Goal: Task Accomplishment & Management: Use online tool/utility

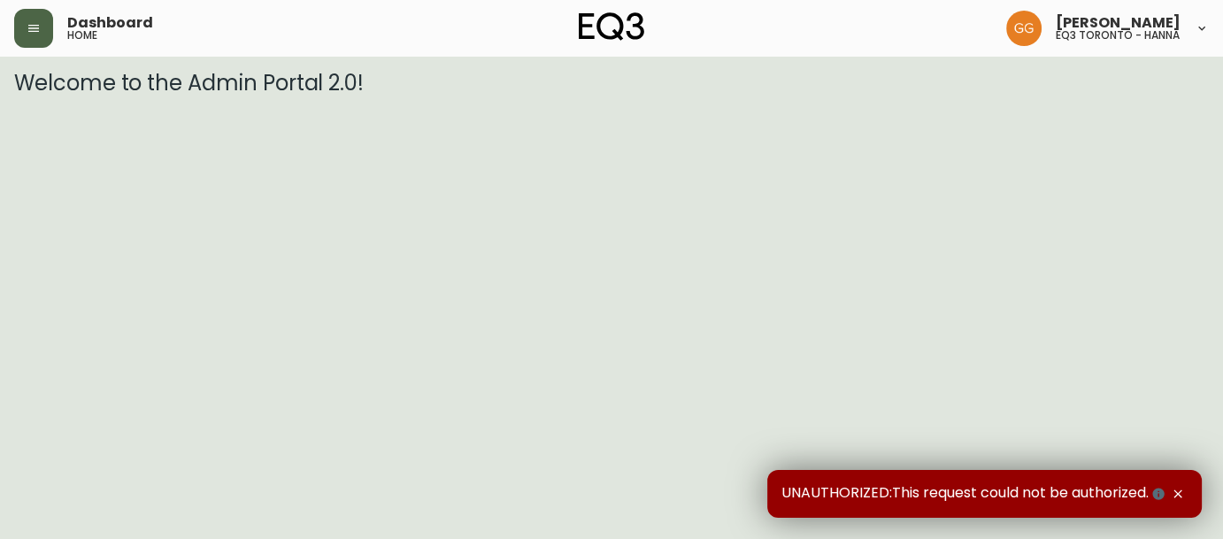
click at [33, 21] on icon "button" at bounding box center [34, 28] width 14 height 14
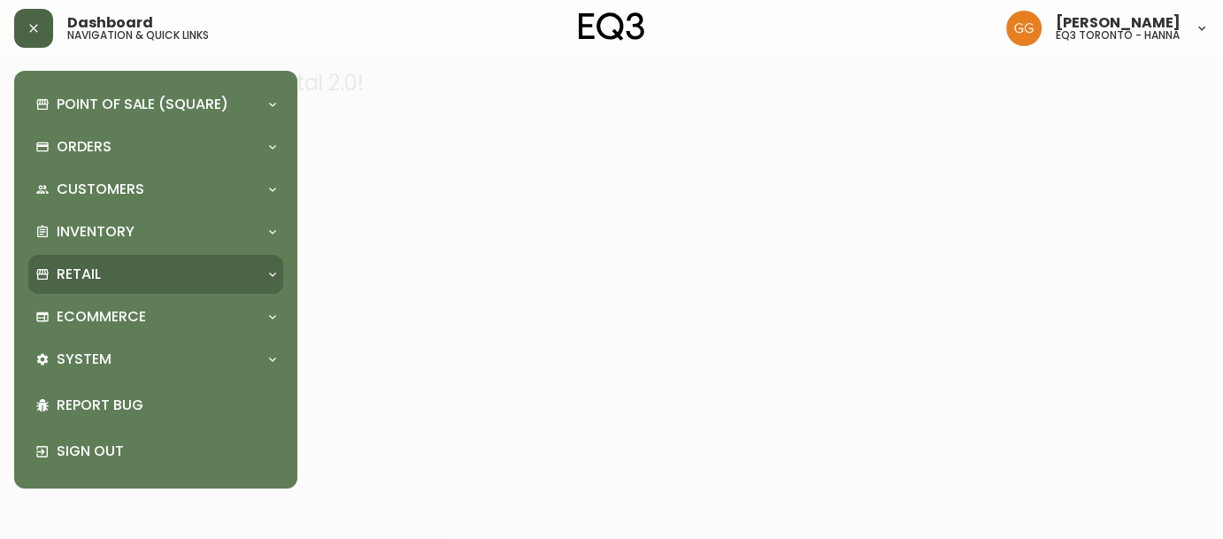
click at [101, 280] on div "Retail" at bounding box center [146, 274] width 223 height 19
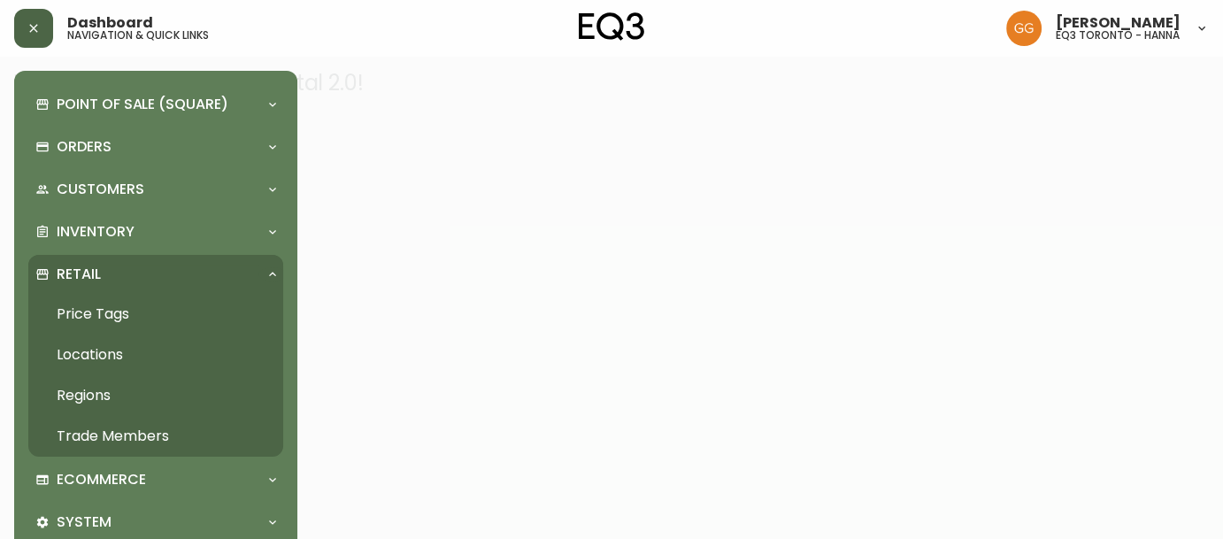
click at [104, 311] on link "Price Tags" at bounding box center [155, 314] width 255 height 41
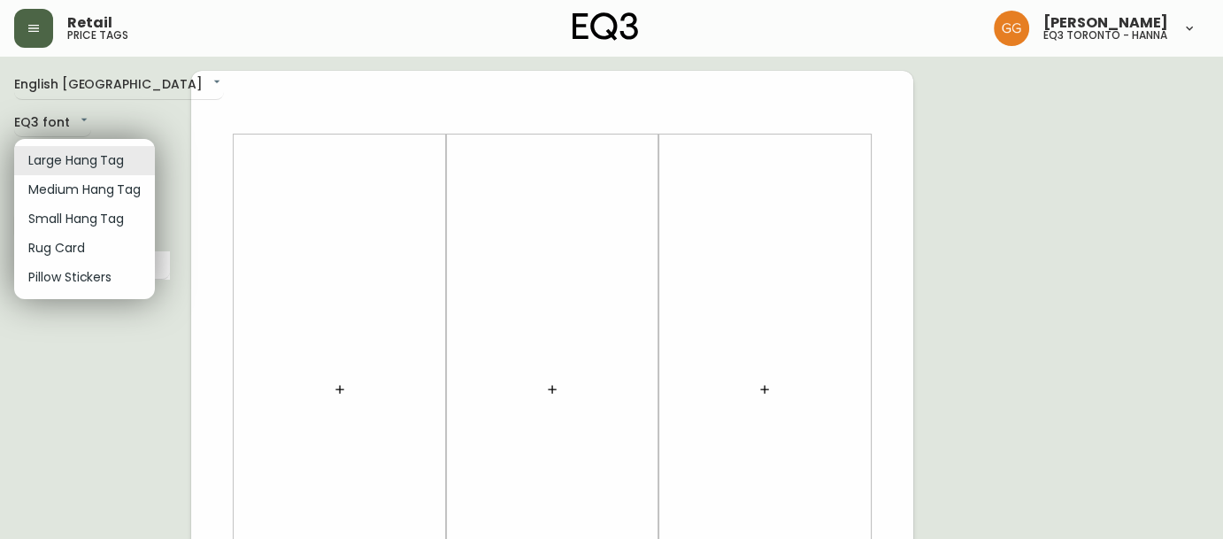
click at [105, 217] on li "Small Hang Tag" at bounding box center [84, 218] width 141 height 29
type input "small"
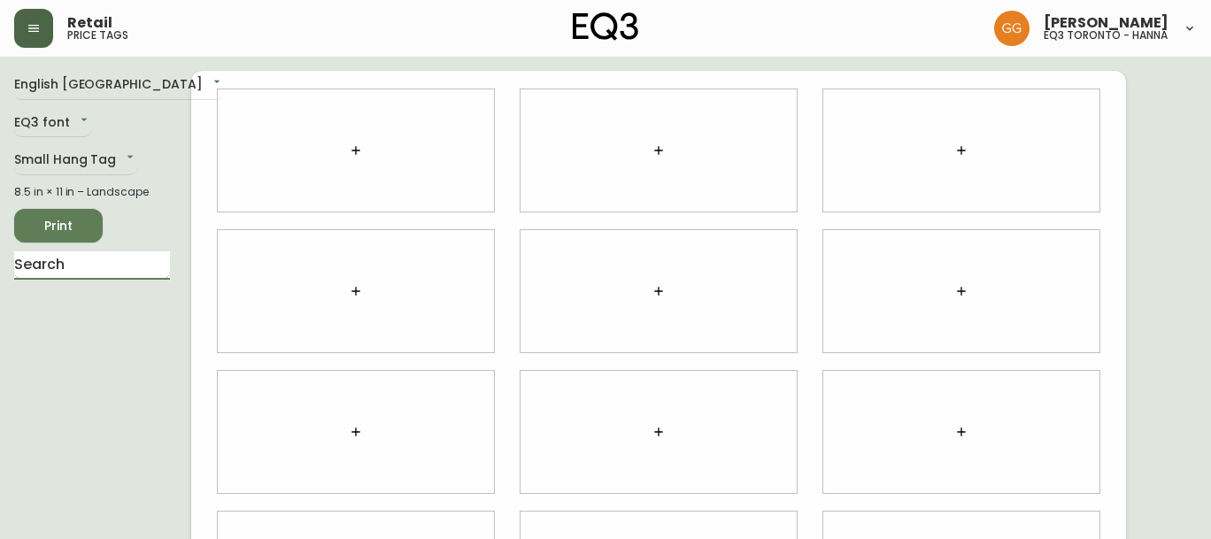
click at [88, 259] on input "text" at bounding box center [92, 265] width 156 height 28
click at [380, 135] on div at bounding box center [356, 150] width 276 height 122
click at [358, 148] on icon "button" at bounding box center [356, 150] width 14 height 14
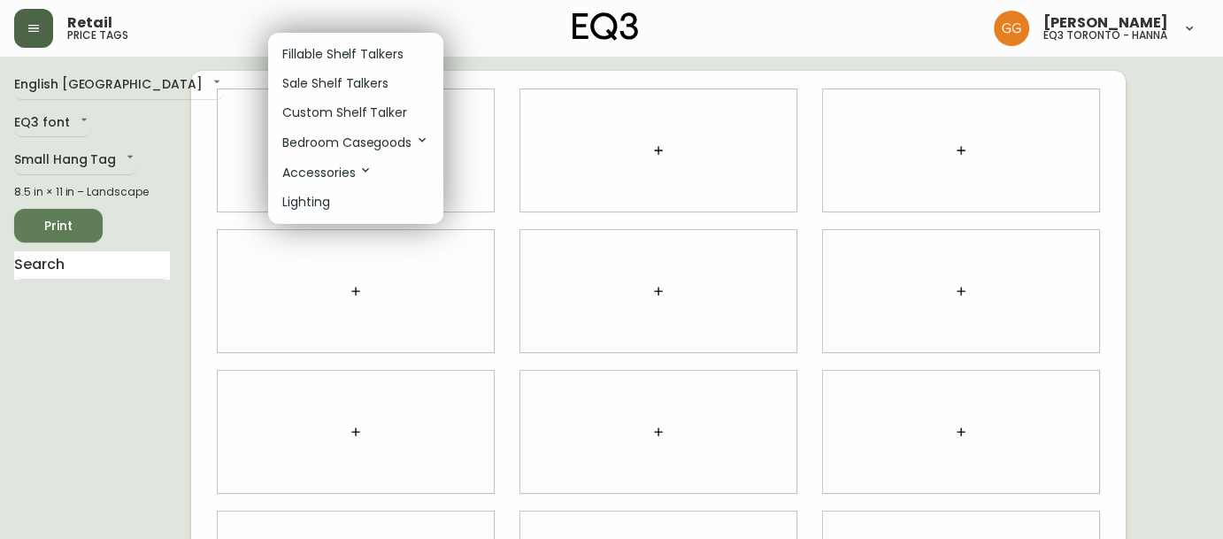
click at [375, 62] on p "Fillable Shelf Talkers" at bounding box center [342, 54] width 121 height 19
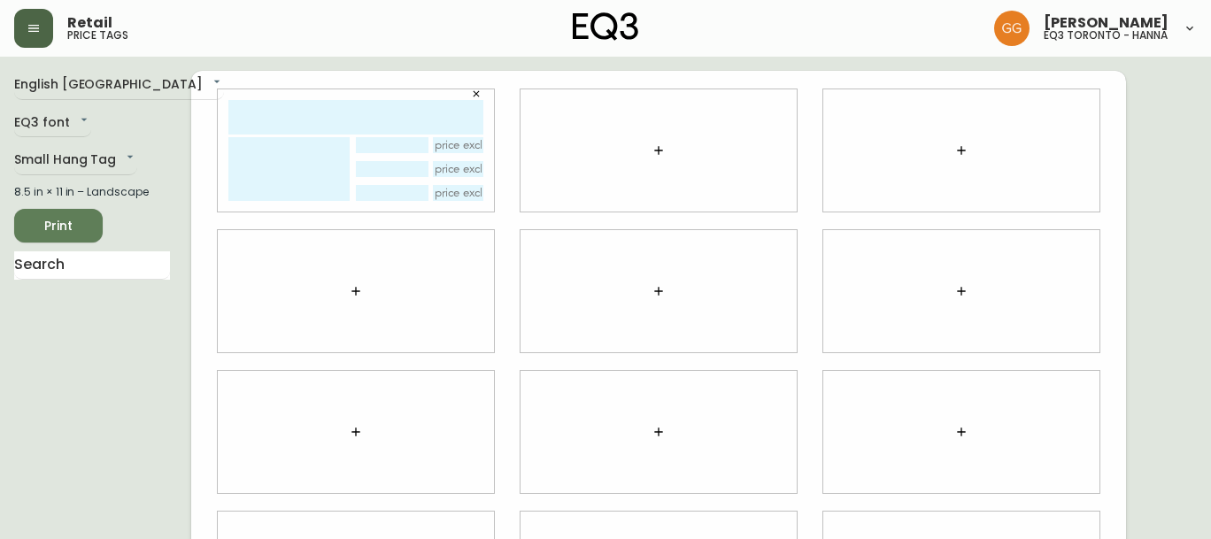
click at [663, 160] on button "button" at bounding box center [658, 150] width 35 height 35
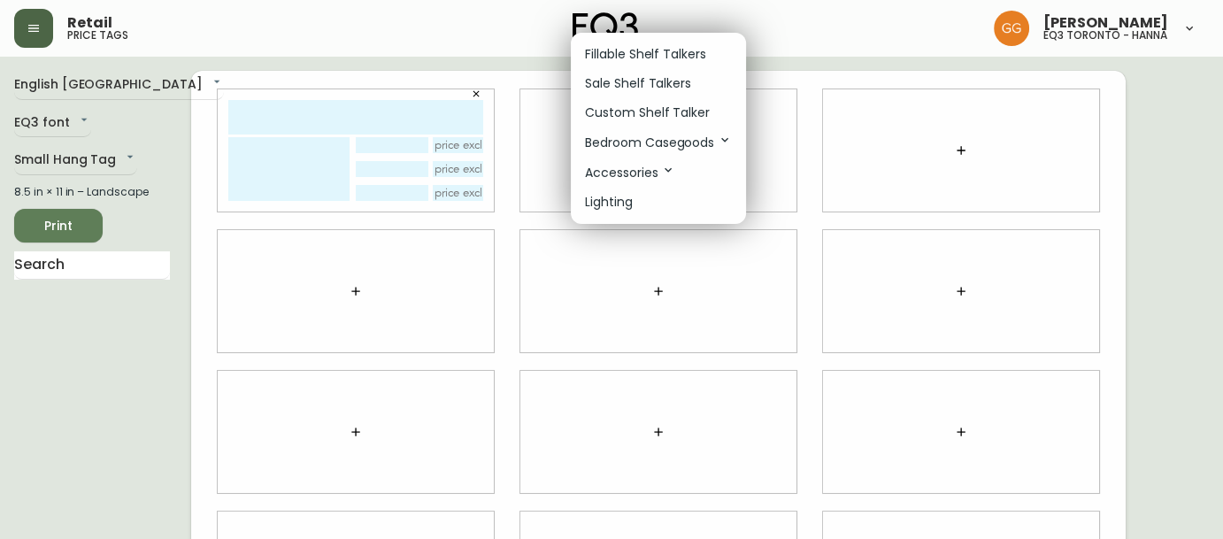
click at [658, 49] on p "Fillable Shelf Talkers" at bounding box center [645, 54] width 121 height 19
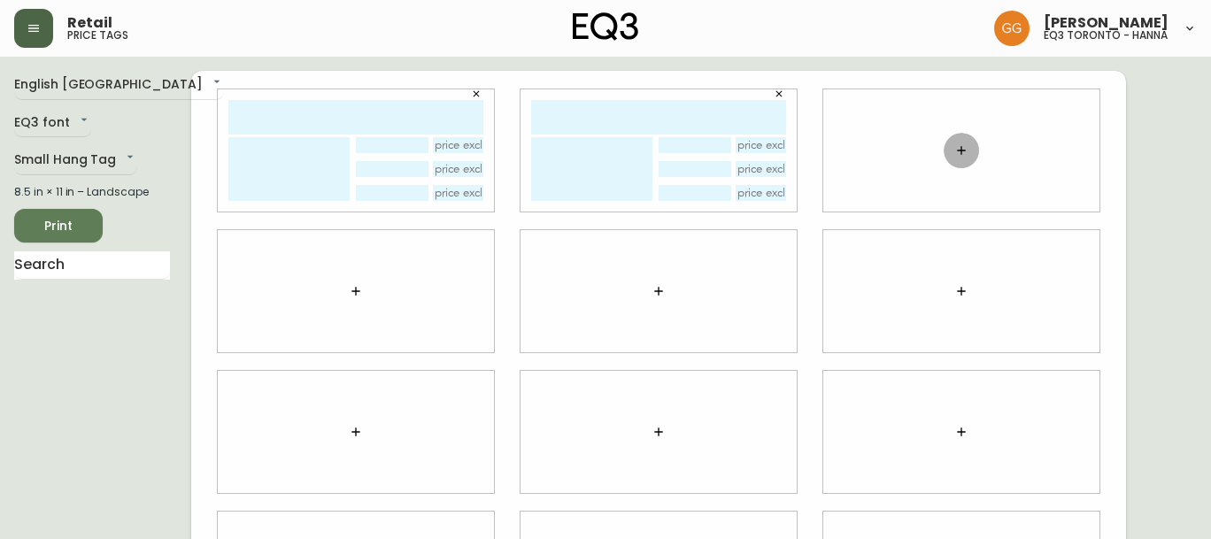
click at [947, 156] on button "button" at bounding box center [960, 150] width 35 height 35
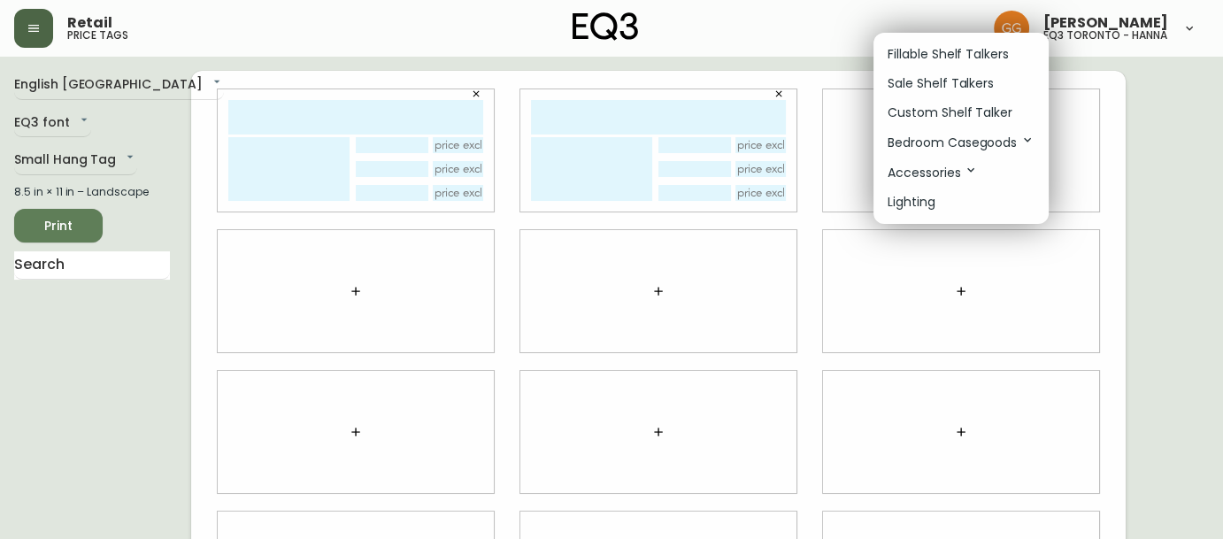
click at [932, 54] on p "Fillable Shelf Talkers" at bounding box center [948, 54] width 121 height 19
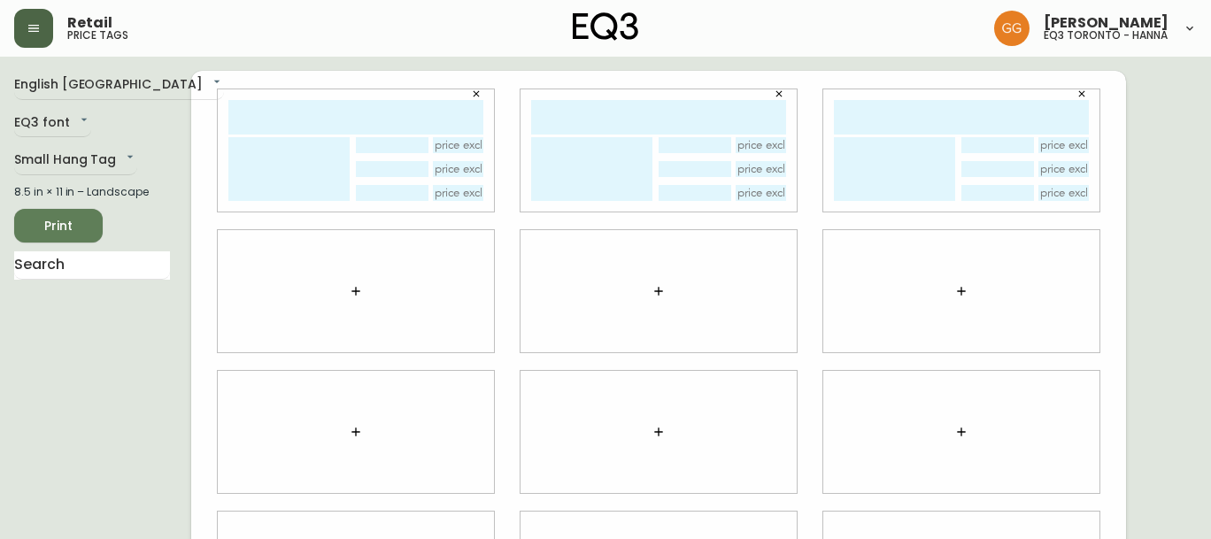
click at [317, 115] on input "text" at bounding box center [355, 117] width 255 height 35
type input "Tibetan shpskn"
click at [475, 91] on icon "button" at bounding box center [476, 93] width 11 height 11
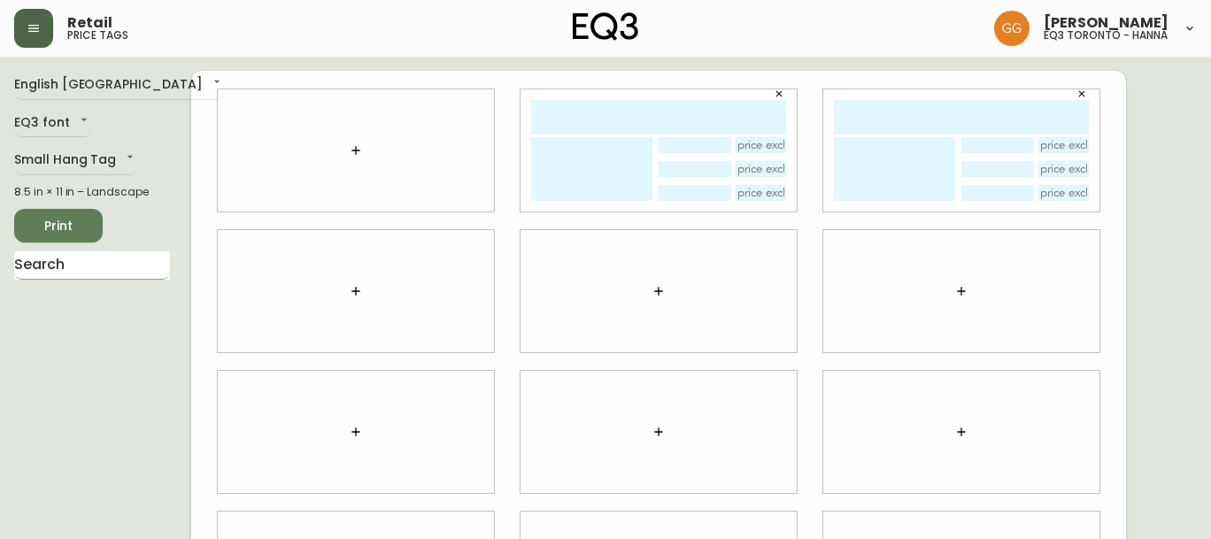
click at [57, 268] on input "text" at bounding box center [92, 265] width 156 height 28
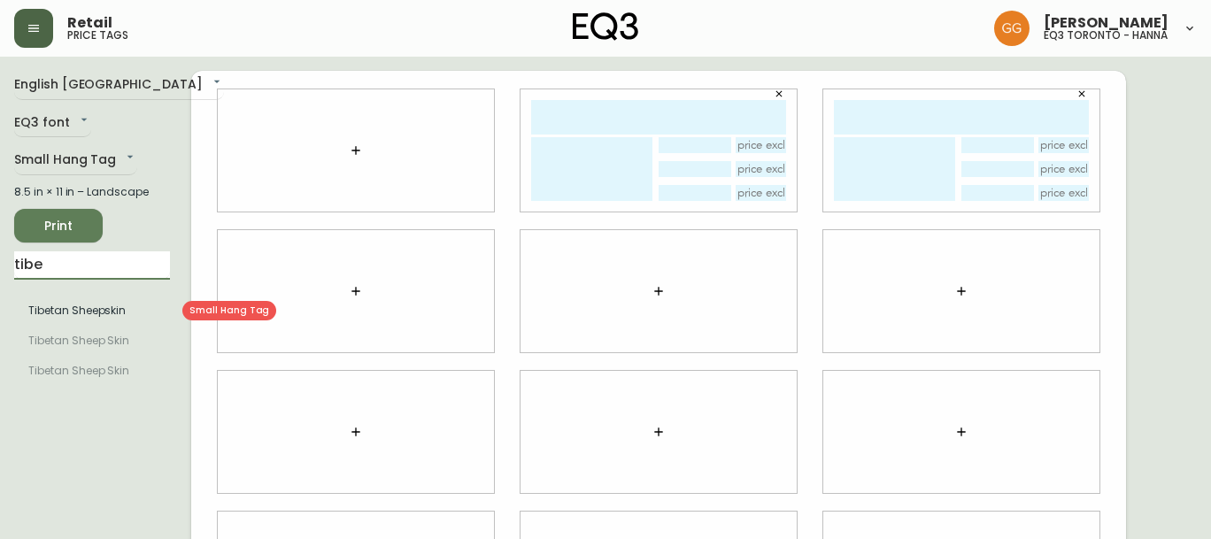
type input "tibe"
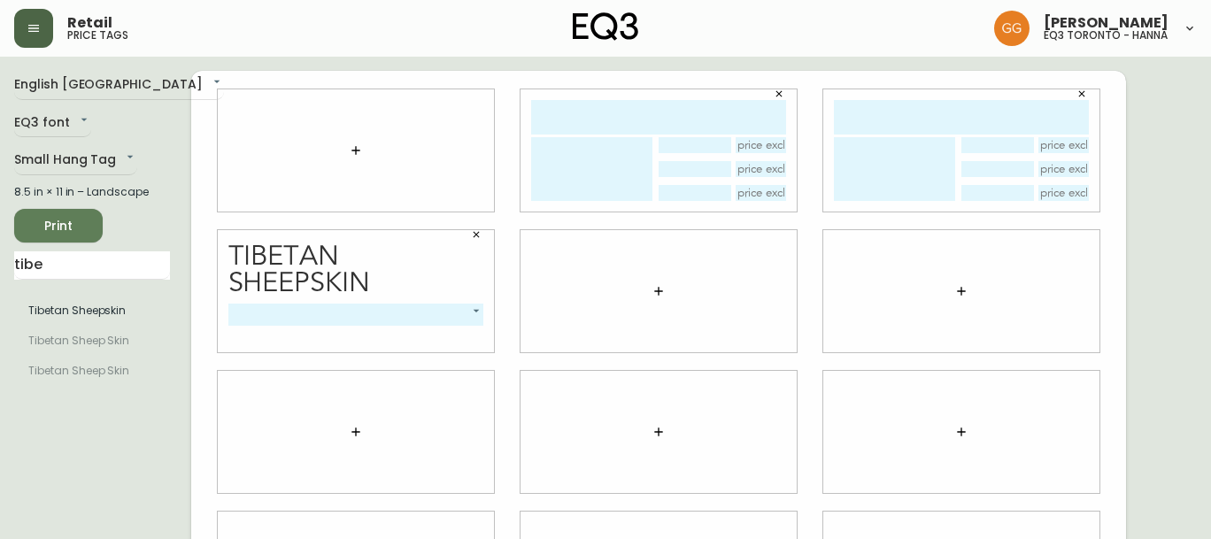
click at [441, 317] on body "Retail price tags [PERSON_NAME] eq3 [GEOGRAPHIC_DATA] - [PERSON_NAME] English C…" at bounding box center [605, 396] width 1211 height 793
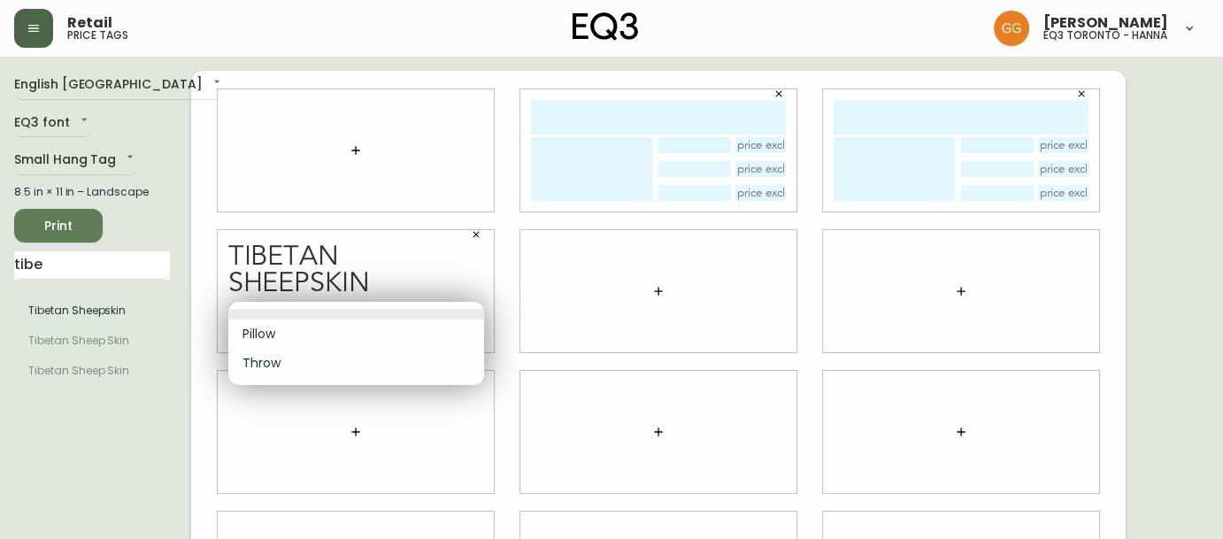
click at [368, 341] on li "Pillow" at bounding box center [356, 333] width 256 height 29
type input "0"
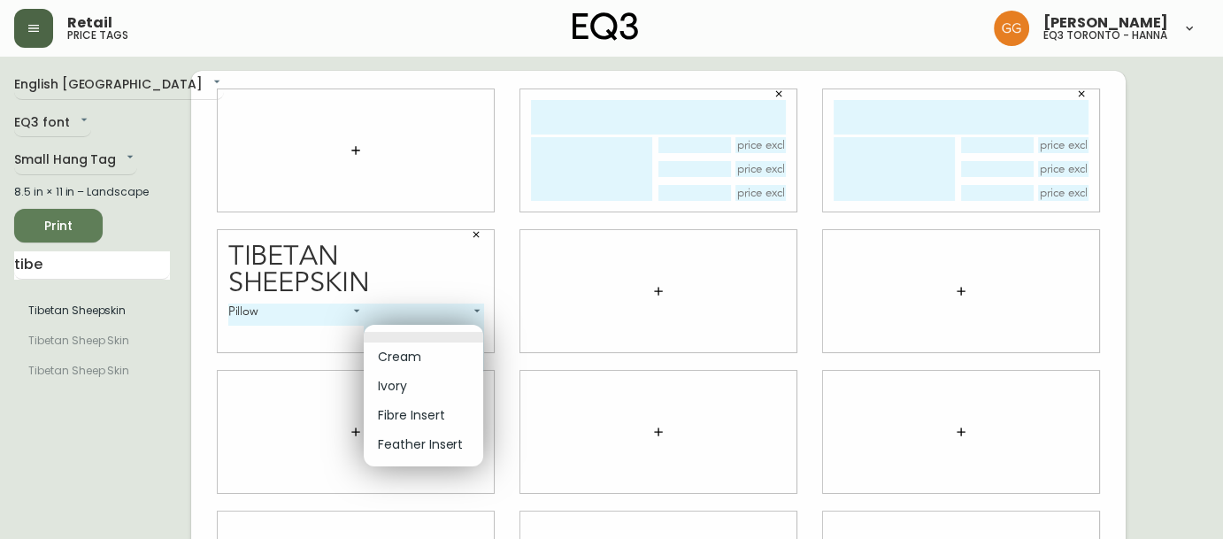
click at [441, 327] on body "Retail price tags [PERSON_NAME] eq3 [GEOGRAPHIC_DATA] - [PERSON_NAME] English […" at bounding box center [611, 396] width 1223 height 793
click at [419, 285] on div at bounding box center [611, 269] width 1223 height 539
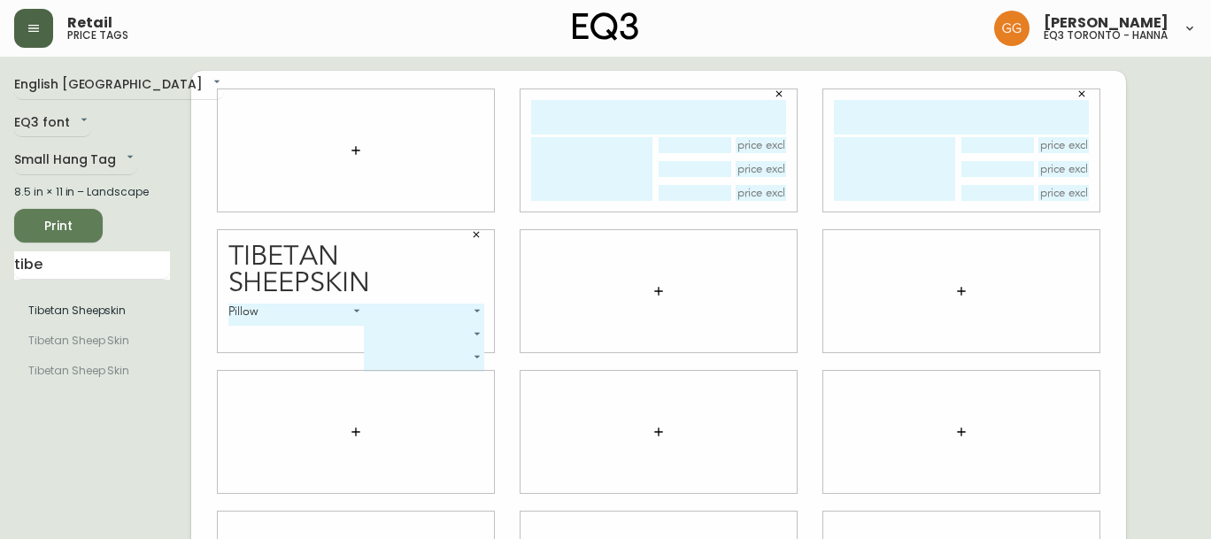
click at [455, 315] on body "Retail price tags [PERSON_NAME] eq3 [GEOGRAPHIC_DATA] - [PERSON_NAME] English […" at bounding box center [605, 396] width 1211 height 793
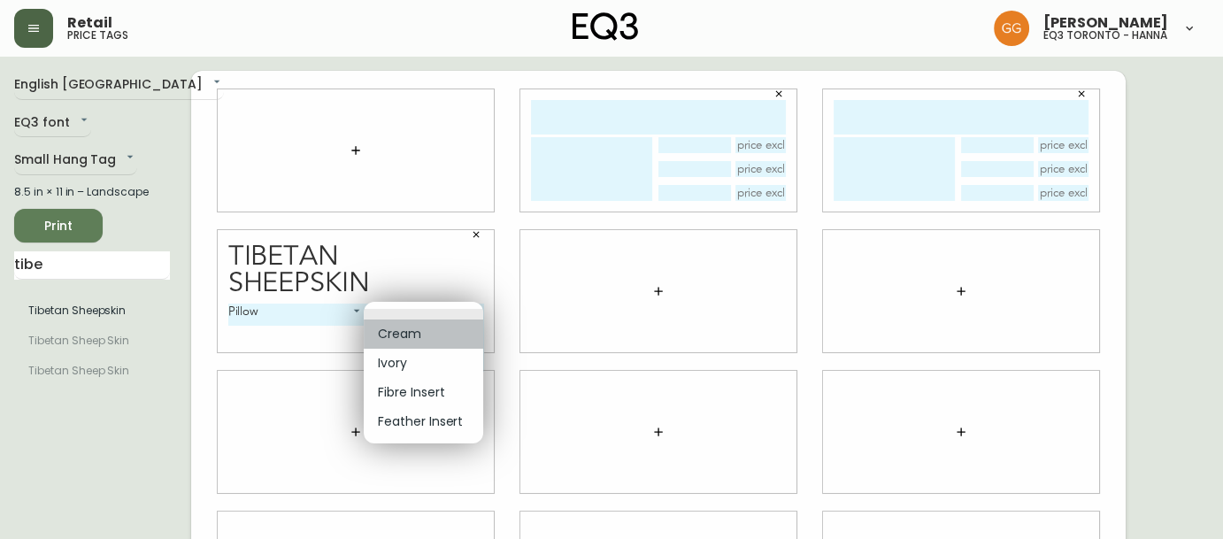
click at [454, 336] on li "Cream" at bounding box center [423, 333] width 119 height 29
type input "0"
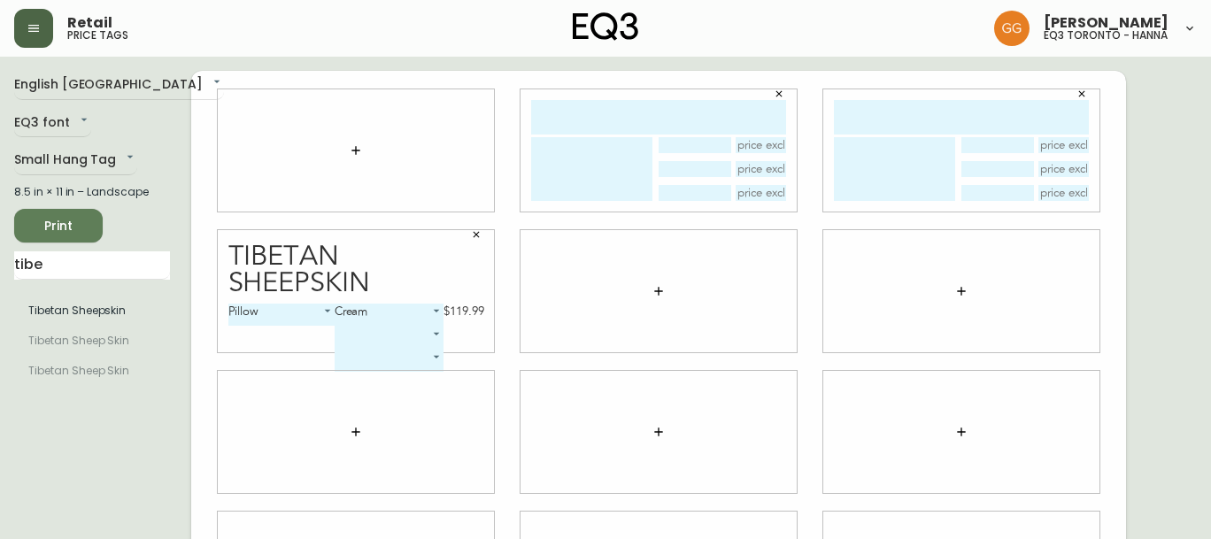
click at [434, 334] on body "Retail price tags [PERSON_NAME] eq3 [GEOGRAPHIC_DATA] - [PERSON_NAME] English […" at bounding box center [605, 396] width 1211 height 793
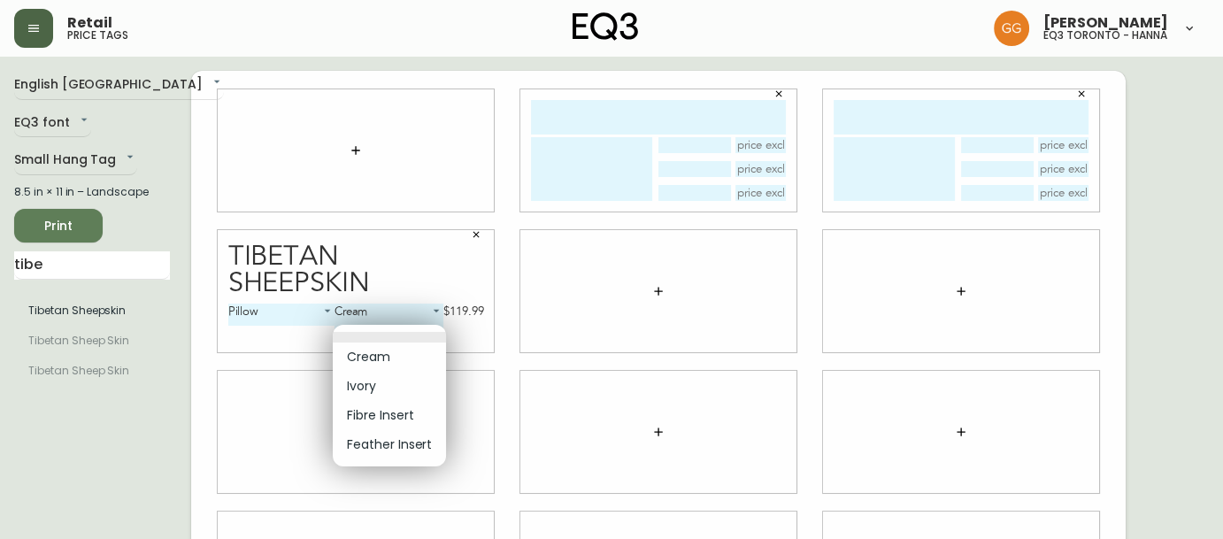
click at [414, 422] on li "Fibre Insert" at bounding box center [389, 415] width 113 height 29
type input "2"
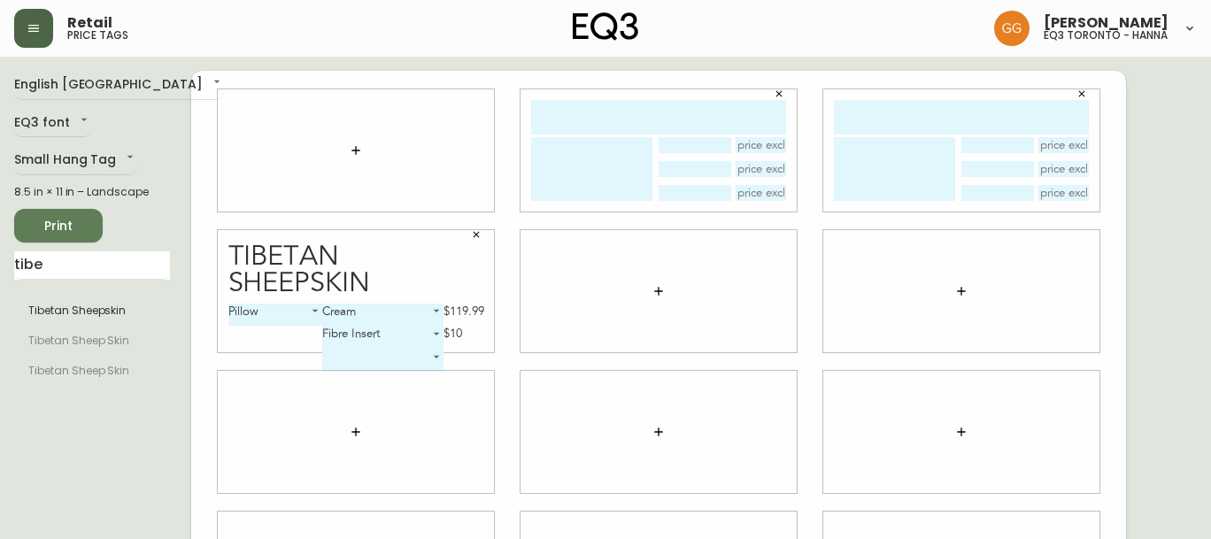
click at [550, 305] on div at bounding box center [658, 291] width 276 height 122
click at [483, 233] on button "button" at bounding box center [476, 234] width 27 height 27
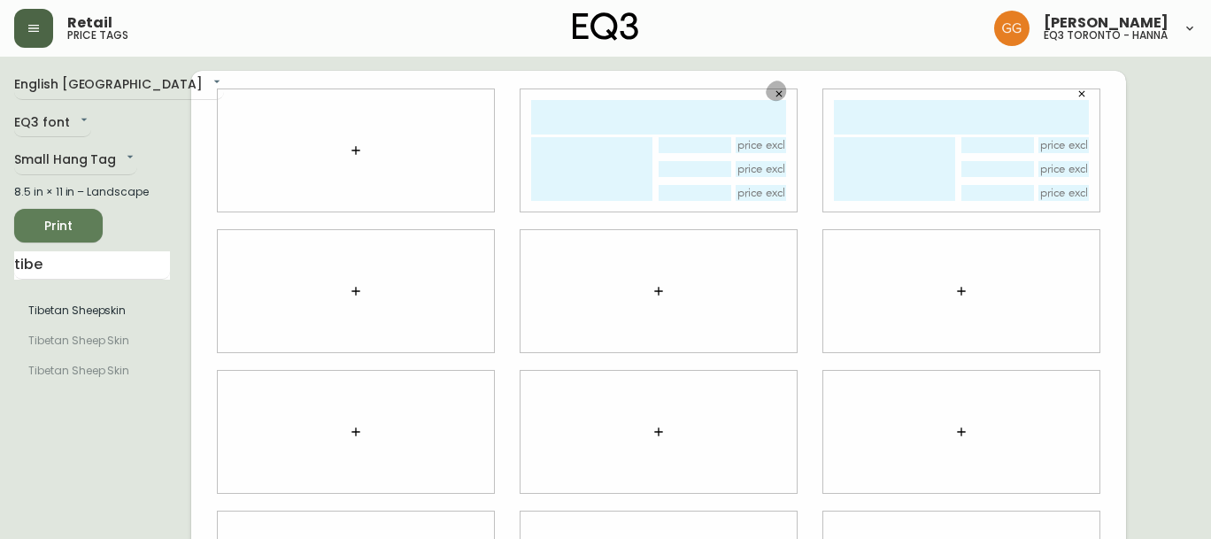
click at [786, 96] on button "button" at bounding box center [778, 94] width 27 height 27
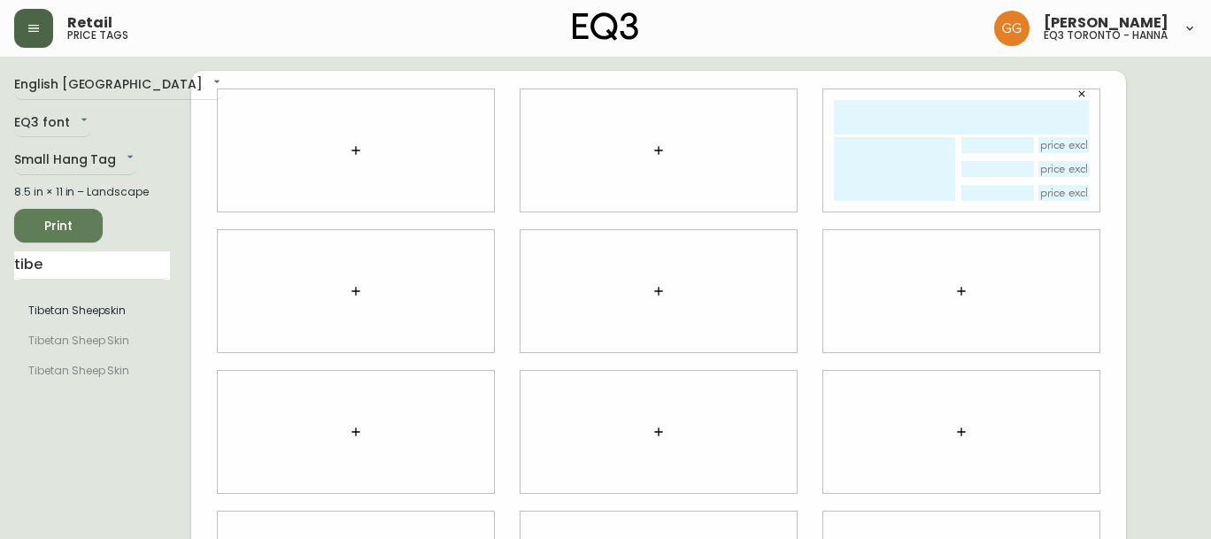
click at [1085, 100] on button "button" at bounding box center [1081, 94] width 27 height 27
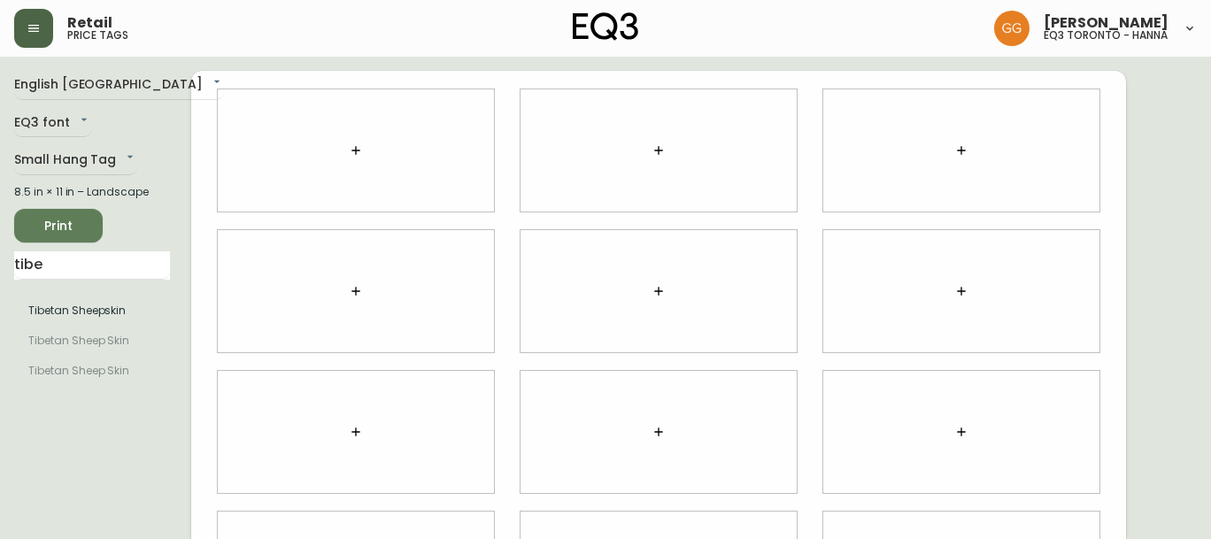
click at [361, 145] on icon "button" at bounding box center [356, 150] width 14 height 14
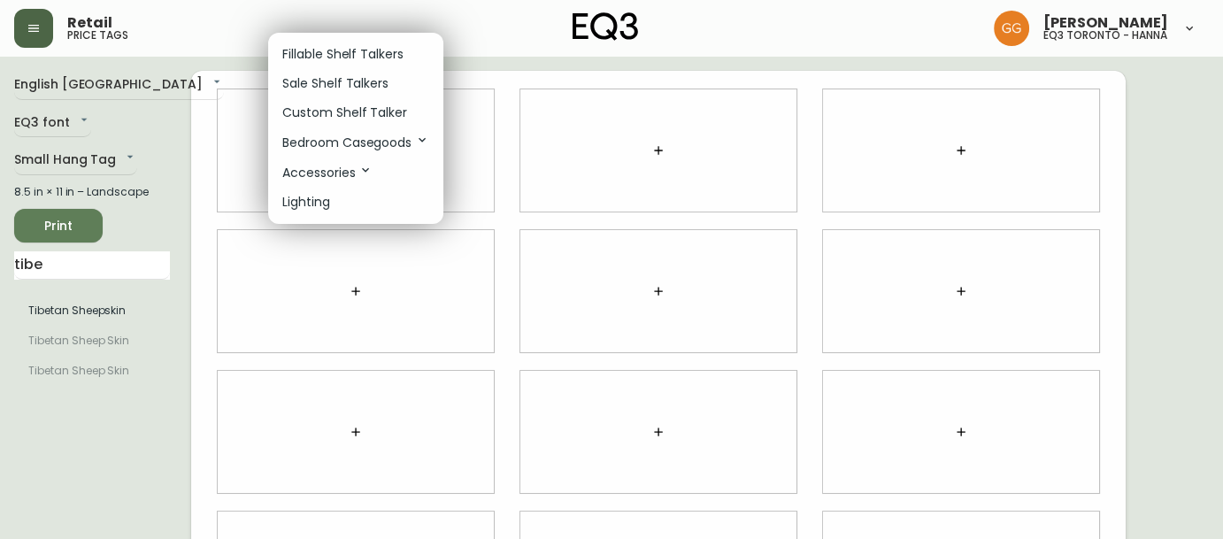
click at [85, 316] on div at bounding box center [611, 269] width 1223 height 539
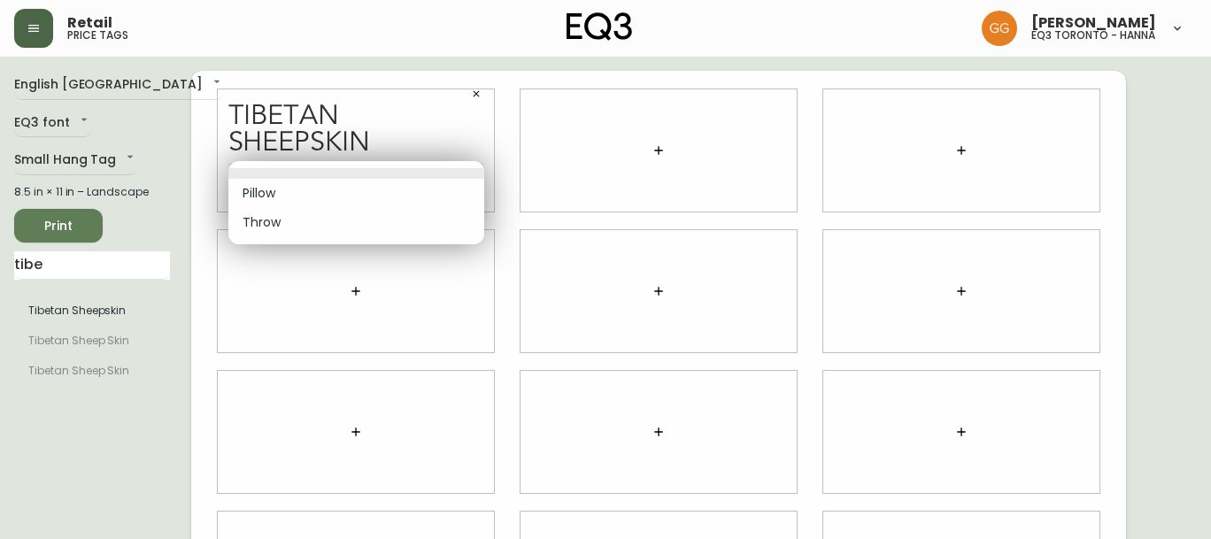
click at [396, 183] on body "Retail price tags [PERSON_NAME] eq3 [GEOGRAPHIC_DATA] - [PERSON_NAME] English C…" at bounding box center [605, 396] width 1211 height 793
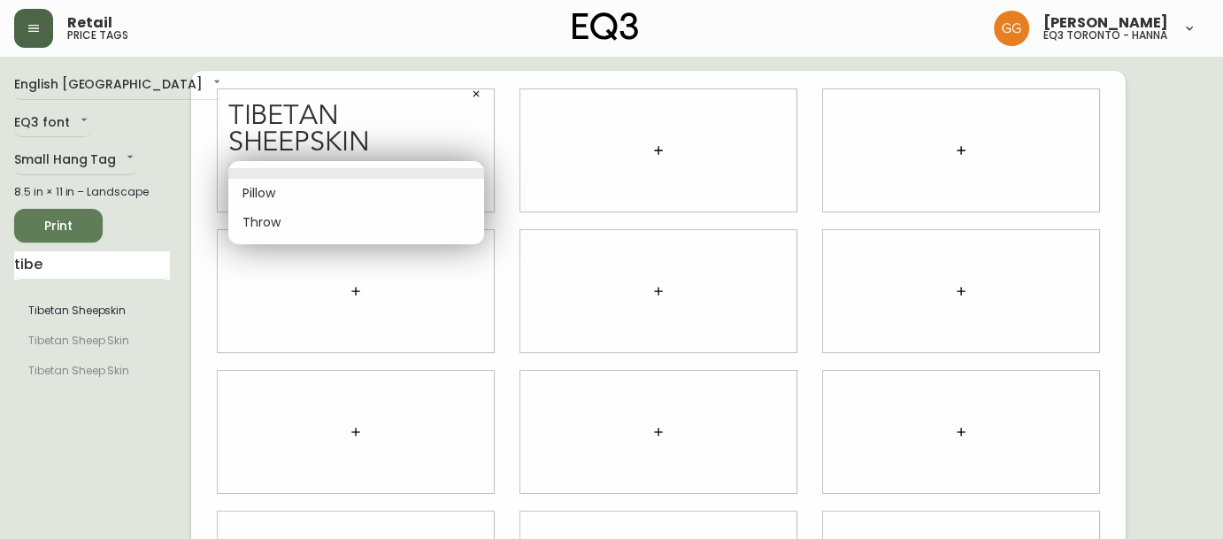
click at [393, 197] on li "Pillow" at bounding box center [356, 193] width 256 height 29
type input "0"
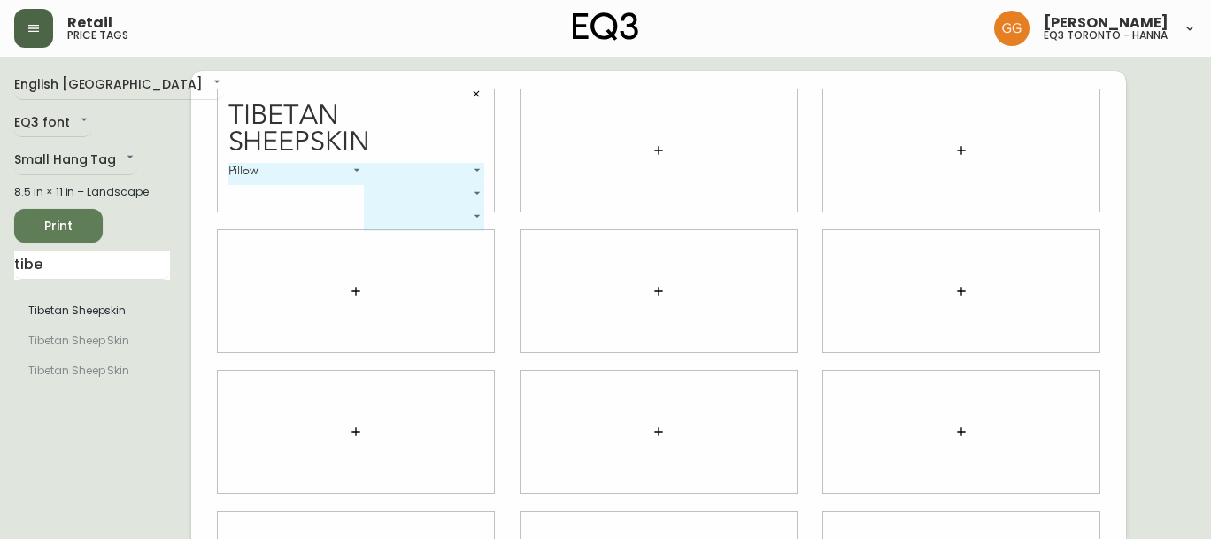
click at [394, 174] on body "Retail price tags [PERSON_NAME] eq3 [GEOGRAPHIC_DATA] - [PERSON_NAME] English […" at bounding box center [605, 396] width 1211 height 793
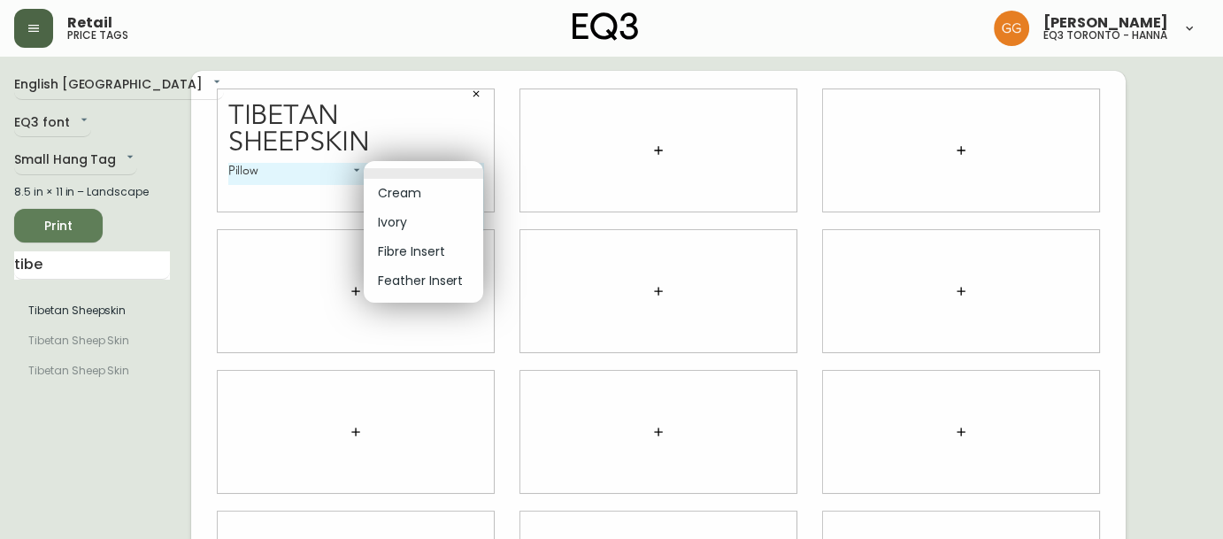
click at [430, 242] on li "Fibre Insert" at bounding box center [423, 251] width 119 height 29
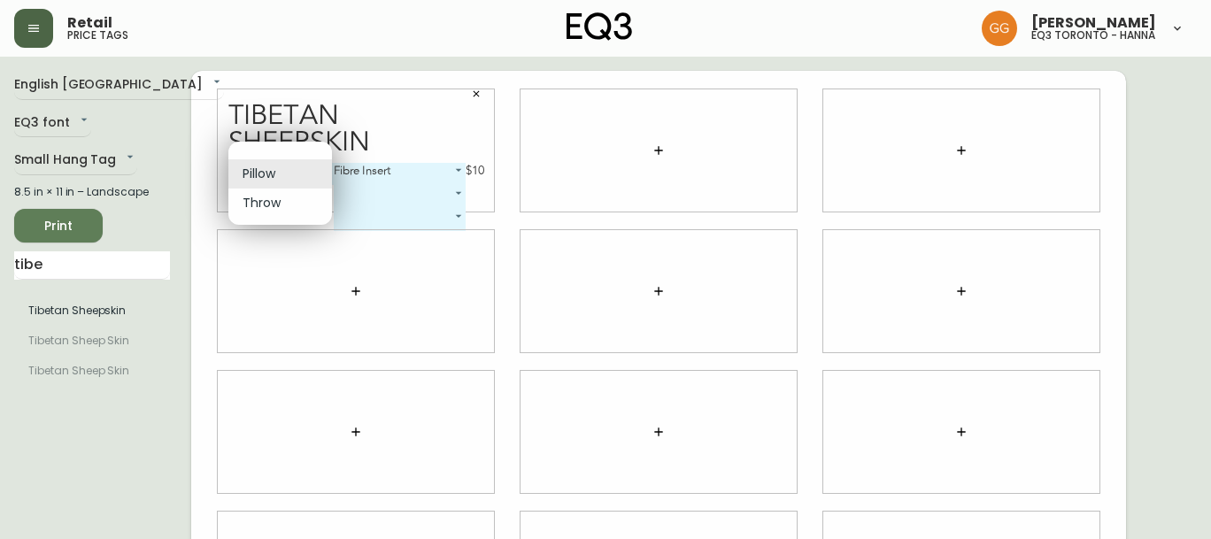
click at [304, 171] on body "Retail price tags [PERSON_NAME] eq3 [GEOGRAPHIC_DATA] - [PERSON_NAME] English […" at bounding box center [605, 396] width 1211 height 793
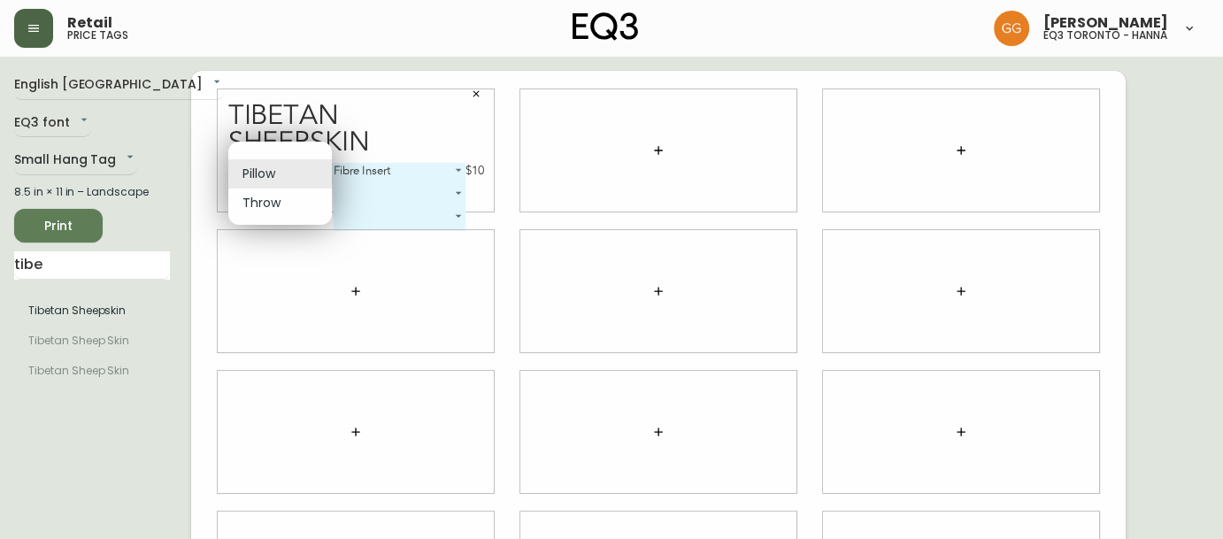
click at [519, 155] on div at bounding box center [611, 269] width 1223 height 539
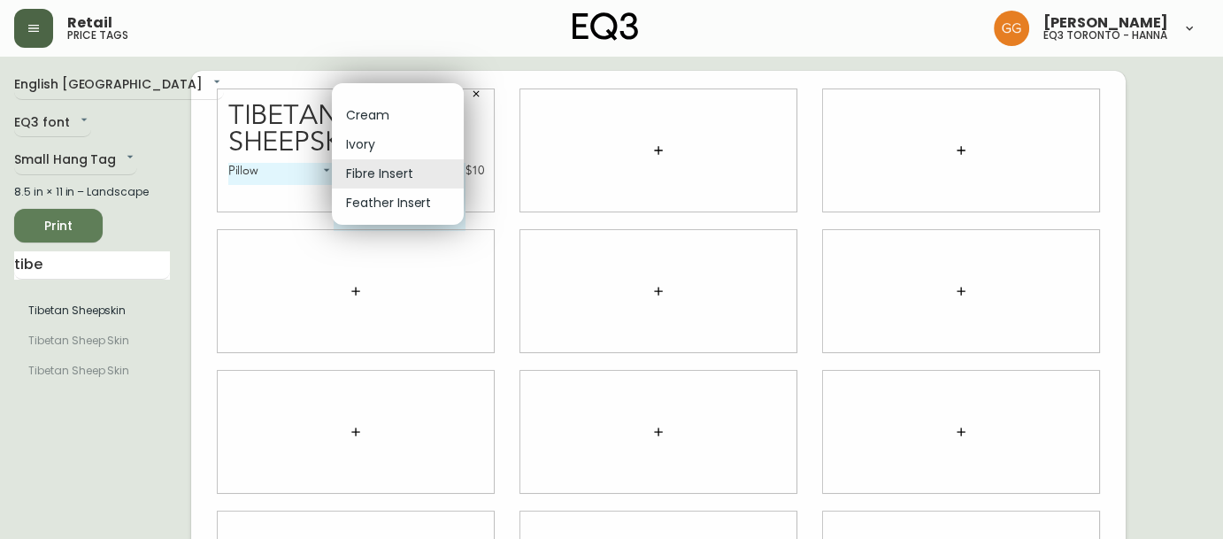
click at [455, 169] on body "Retail price tags [PERSON_NAME] eq3 [GEOGRAPHIC_DATA] - [PERSON_NAME] English […" at bounding box center [611, 396] width 1223 height 793
click at [391, 108] on li "Cream" at bounding box center [398, 115] width 132 height 29
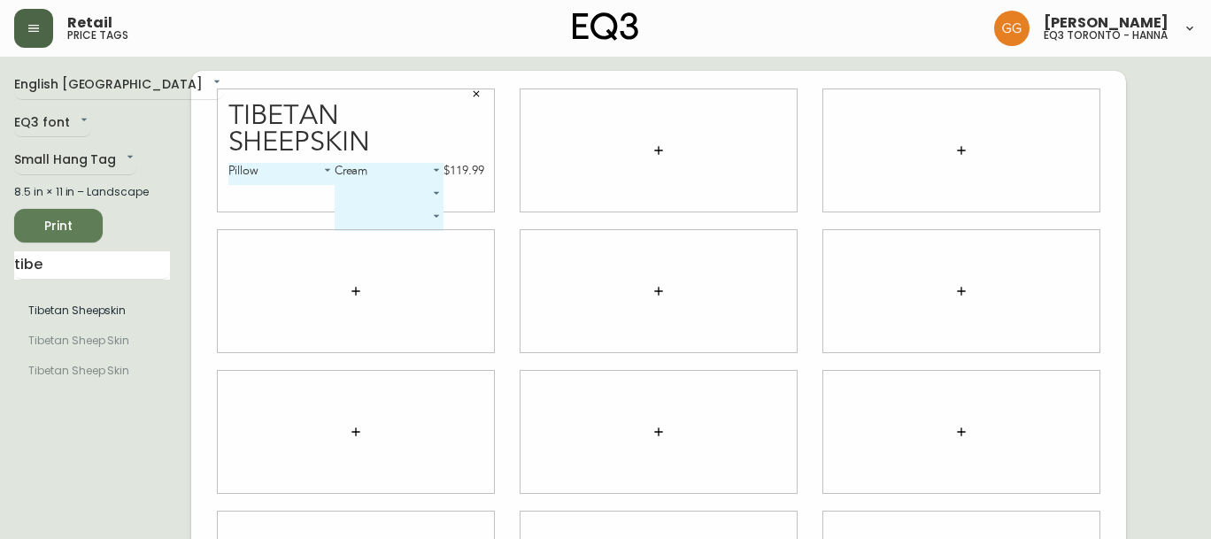
click at [588, 143] on div at bounding box center [658, 150] width 276 height 122
click at [659, 150] on icon "button" at bounding box center [658, 150] width 8 height 8
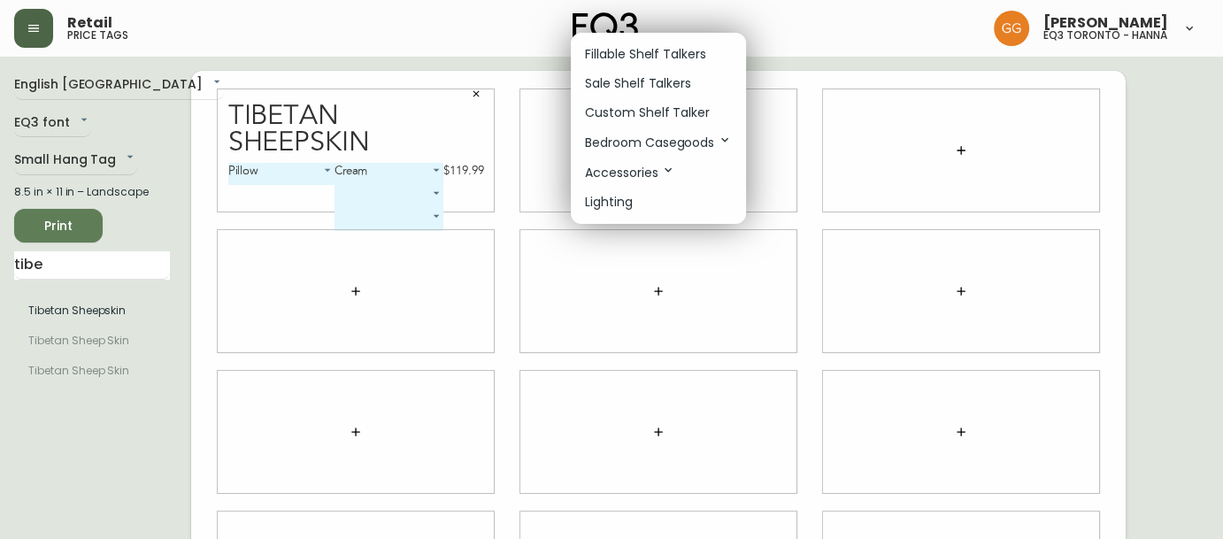
click at [646, 56] on p "Fillable Shelf Talkers" at bounding box center [645, 54] width 121 height 19
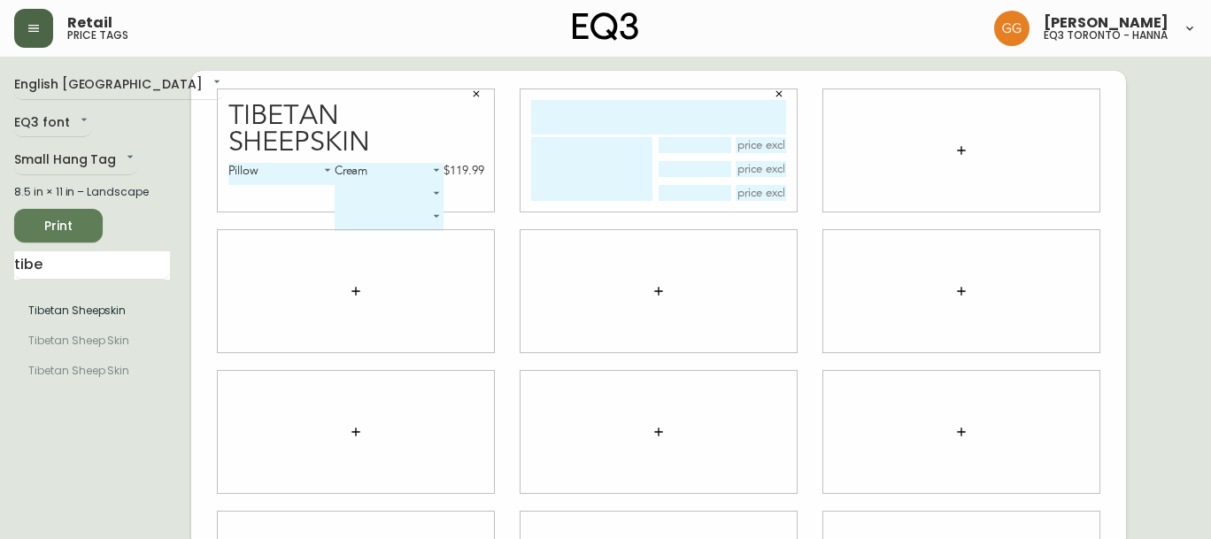
click at [655, 117] on input "text" at bounding box center [658, 117] width 255 height 35
drag, startPoint x: 488, startPoint y: 313, endPoint x: 573, endPoint y: 278, distance: 91.2
click at [488, 313] on div at bounding box center [356, 291] width 276 height 122
click at [771, 97] on button "button" at bounding box center [778, 94] width 27 height 27
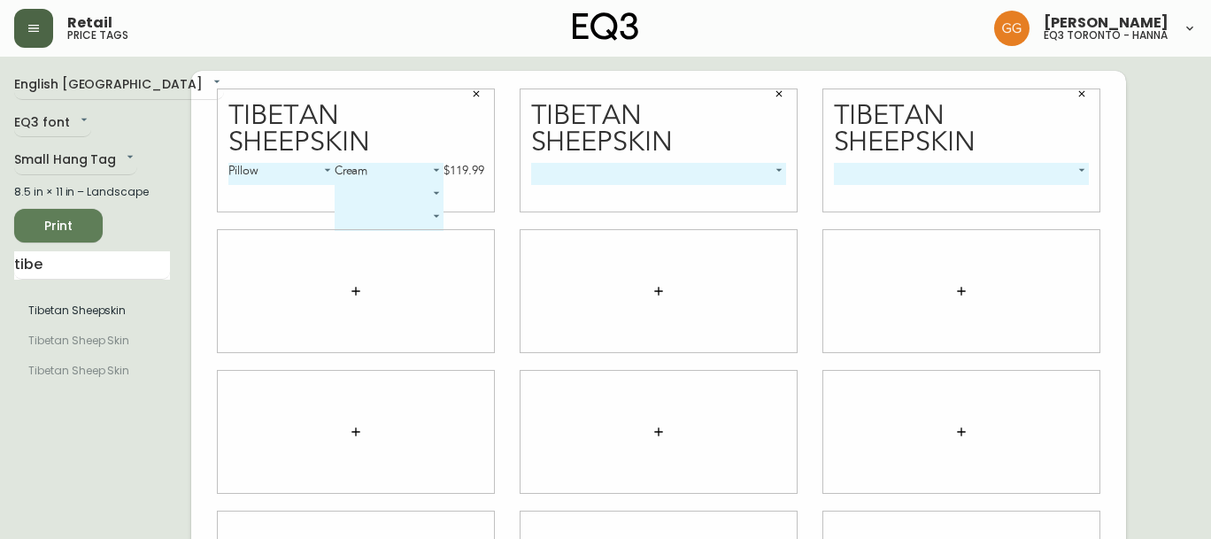
click at [434, 170] on body "Retail price tags [PERSON_NAME] eq3 toronto - [PERSON_NAME] English Canada en_C…" at bounding box center [605, 396] width 1211 height 793
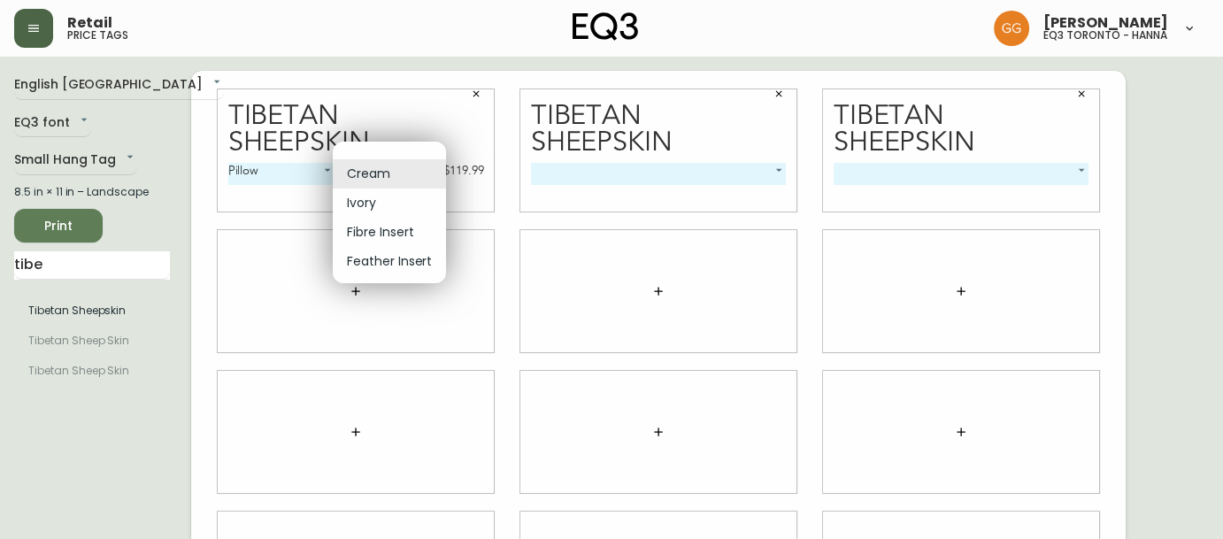
click at [404, 209] on li "Ivory" at bounding box center [389, 202] width 113 height 29
type input "1"
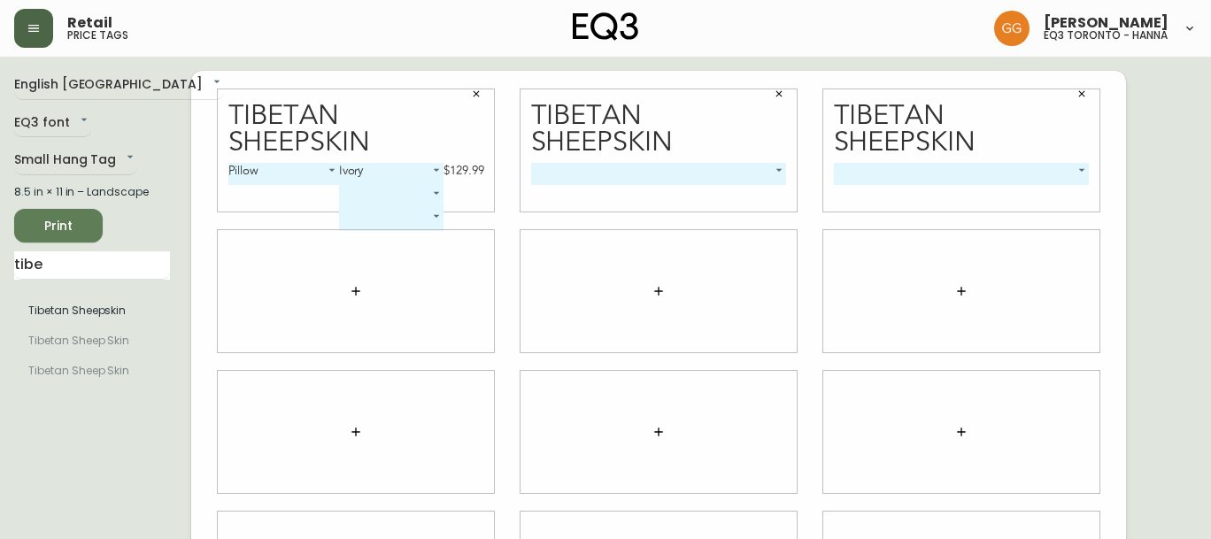
click at [396, 203] on body "Retail price tags [PERSON_NAME] eq3 [GEOGRAPHIC_DATA] - [PERSON_NAME] English […" at bounding box center [605, 396] width 1211 height 793
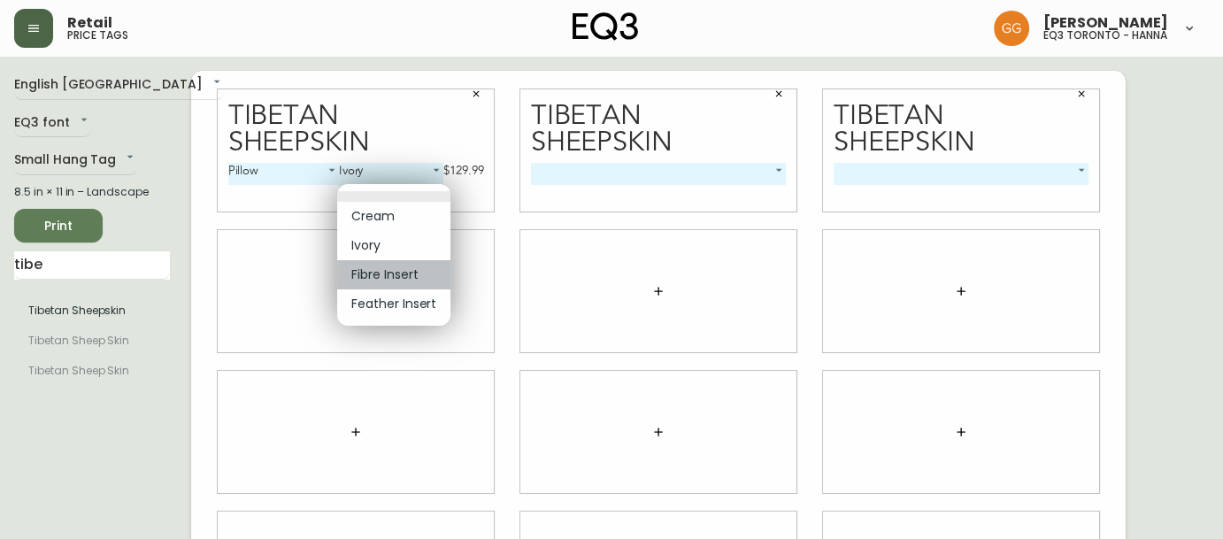
click at [394, 279] on li "Fibre Insert" at bounding box center [393, 274] width 113 height 29
type input "2"
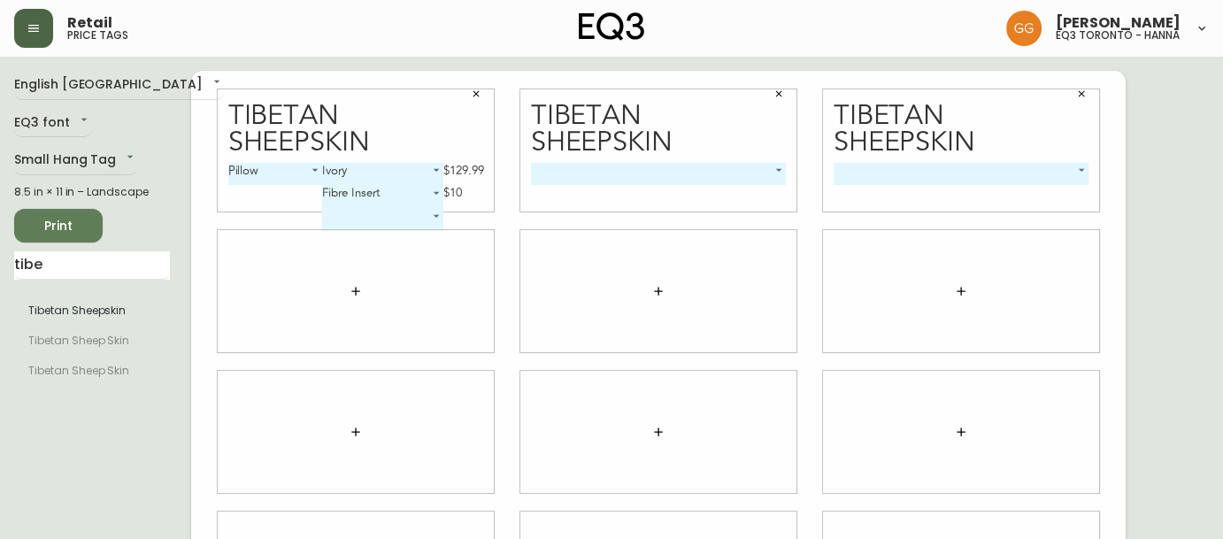
click at [568, 173] on body "Retail price tags [PERSON_NAME] eq3 [GEOGRAPHIC_DATA] - [PERSON_NAME] English […" at bounding box center [611, 396] width 1223 height 793
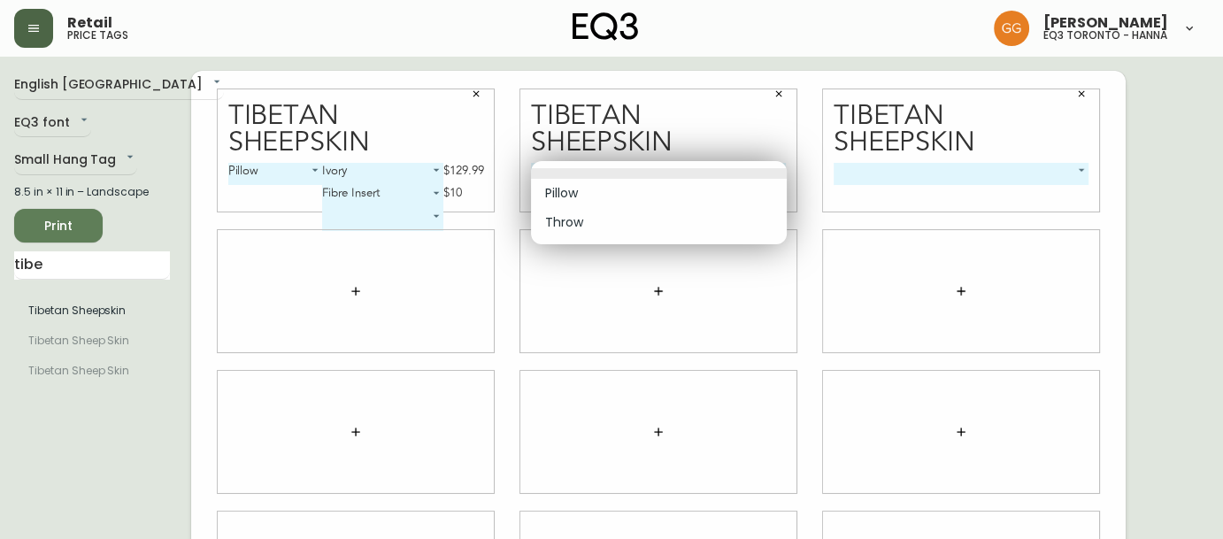
click at [602, 190] on li "Pillow" at bounding box center [659, 193] width 256 height 29
type input "0"
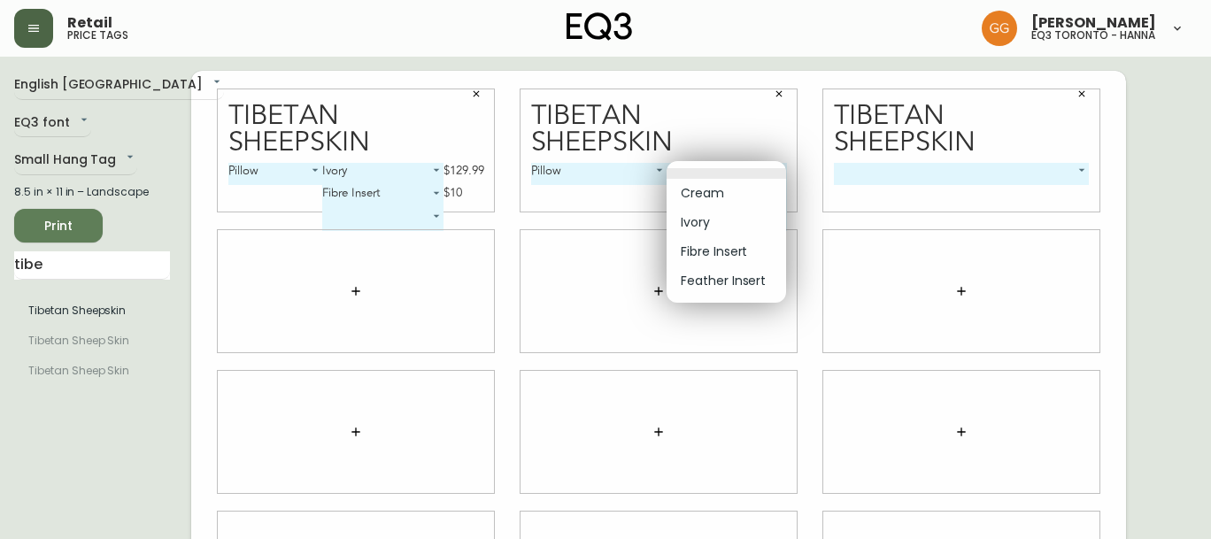
click at [719, 166] on body "Retail price tags [PERSON_NAME] eq3 toronto - [PERSON_NAME] English Canada en_C…" at bounding box center [605, 396] width 1211 height 793
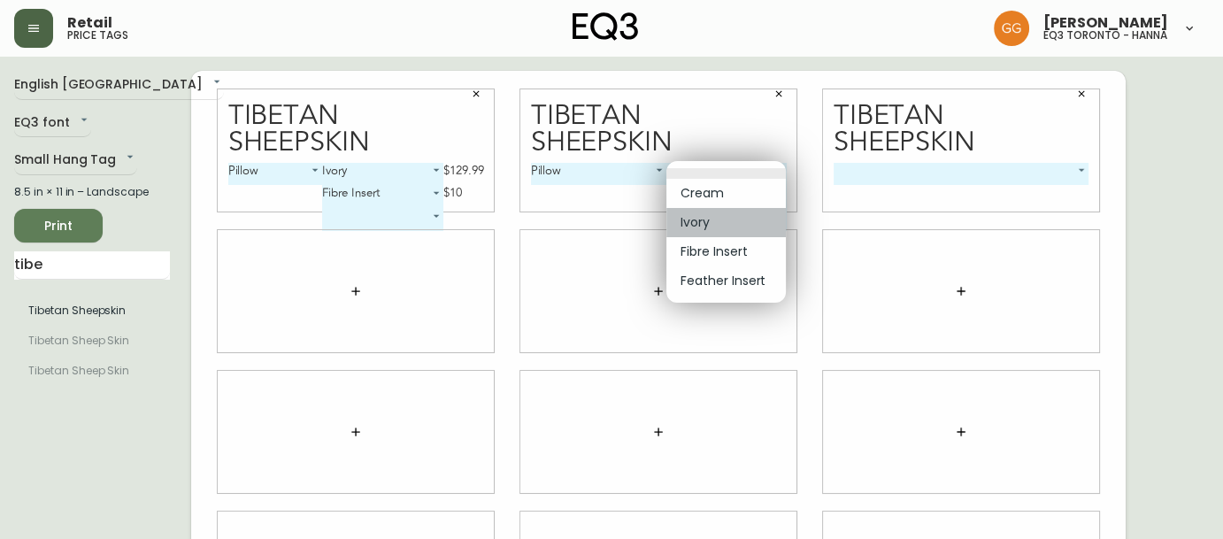
click at [734, 214] on li "Ivory" at bounding box center [725, 222] width 119 height 29
type input "1"
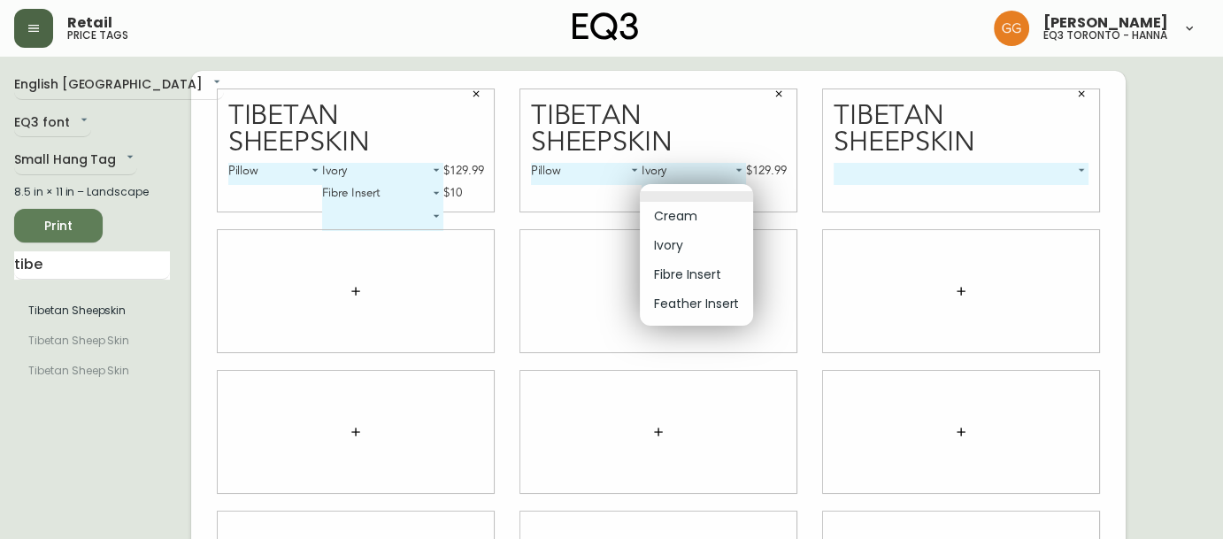
click at [739, 186] on body "Retail price tags [PERSON_NAME] eq3 toronto - [PERSON_NAME] English Canada en_C…" at bounding box center [611, 396] width 1223 height 793
click at [719, 271] on li "Fibre Insert" at bounding box center [696, 274] width 113 height 29
type input "2"
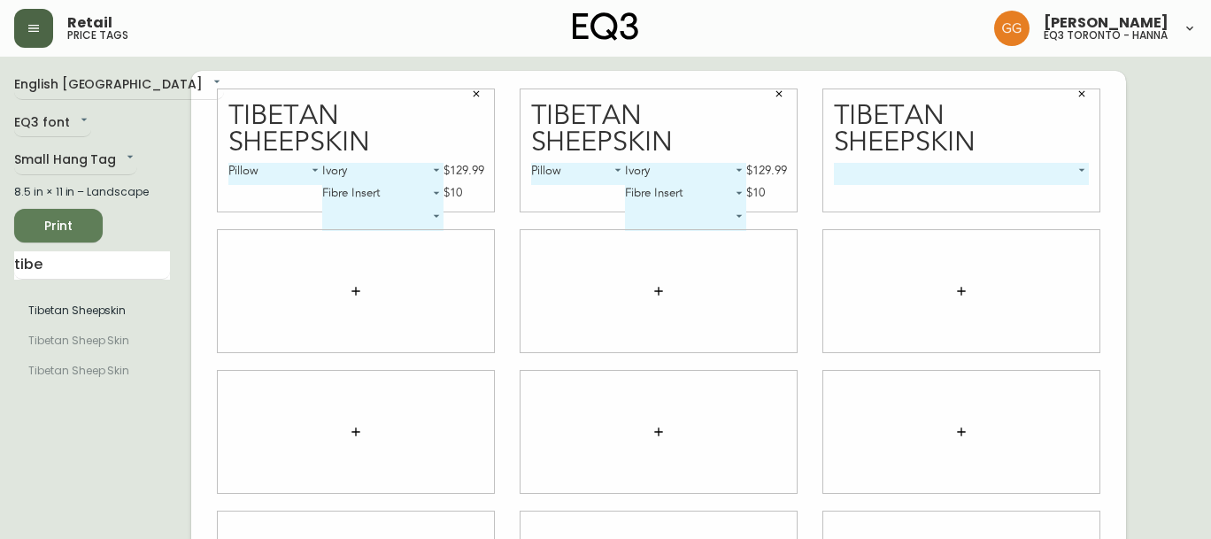
click at [945, 180] on body "Retail price tags [PERSON_NAME] eq3 [GEOGRAPHIC_DATA] - [PERSON_NAME] English C…" at bounding box center [605, 396] width 1211 height 793
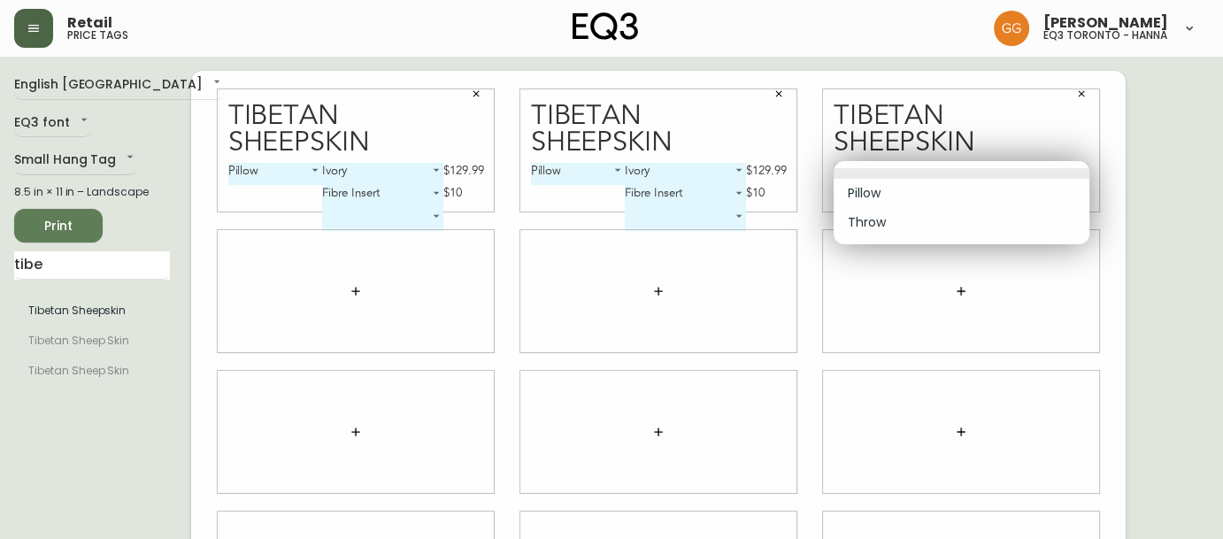
click at [871, 192] on li "Pillow" at bounding box center [962, 193] width 256 height 29
type input "0"
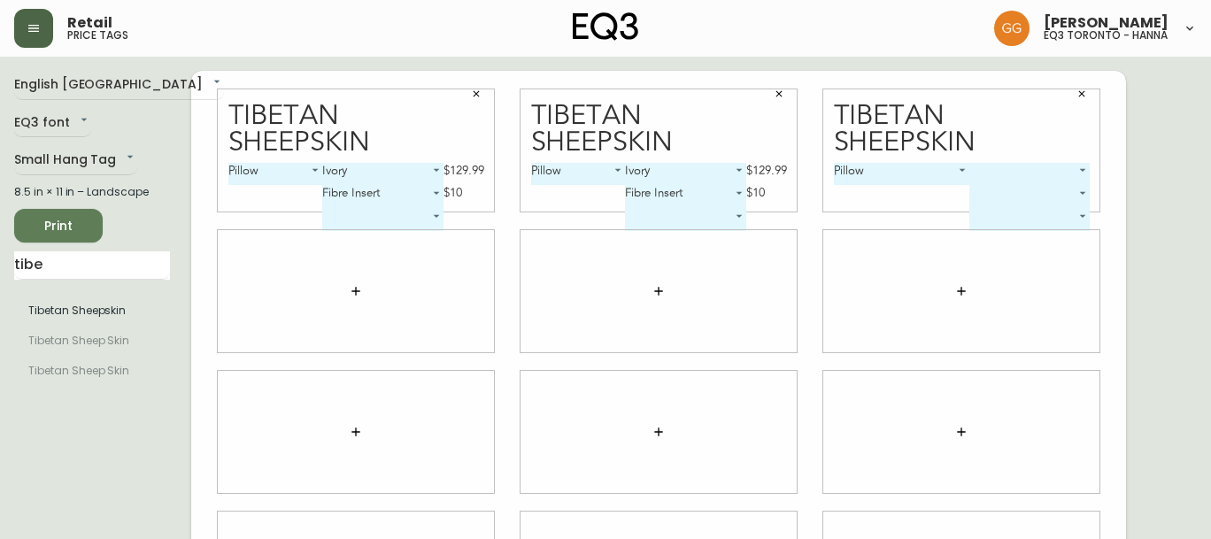
click at [1029, 172] on body "Retail price tags [PERSON_NAME] eq3 toronto - [PERSON_NAME] English Canada en_C…" at bounding box center [605, 396] width 1211 height 793
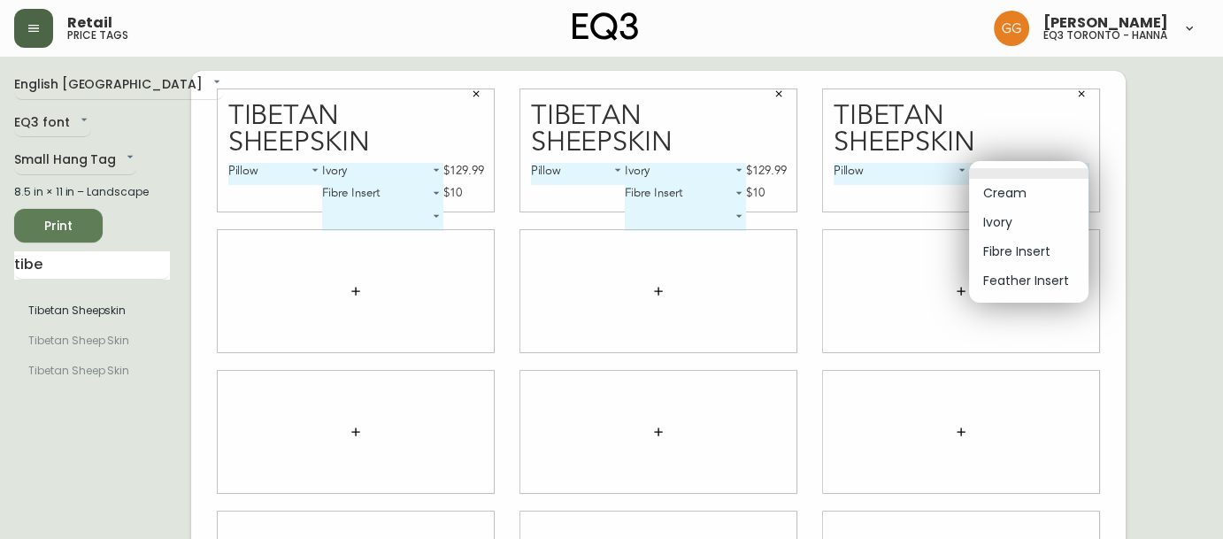
click at [1026, 216] on li "Ivory" at bounding box center [1028, 222] width 119 height 29
type input "1"
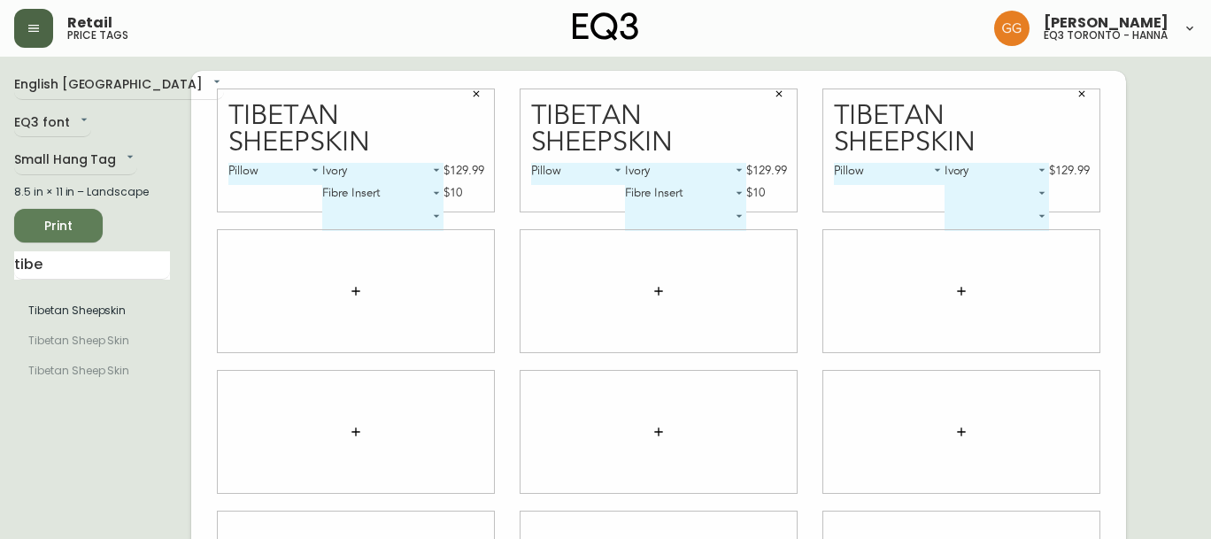
click at [1037, 188] on body "Retail price tags [PERSON_NAME] eq3 [GEOGRAPHIC_DATA] - [PERSON_NAME] English C…" at bounding box center [605, 396] width 1211 height 793
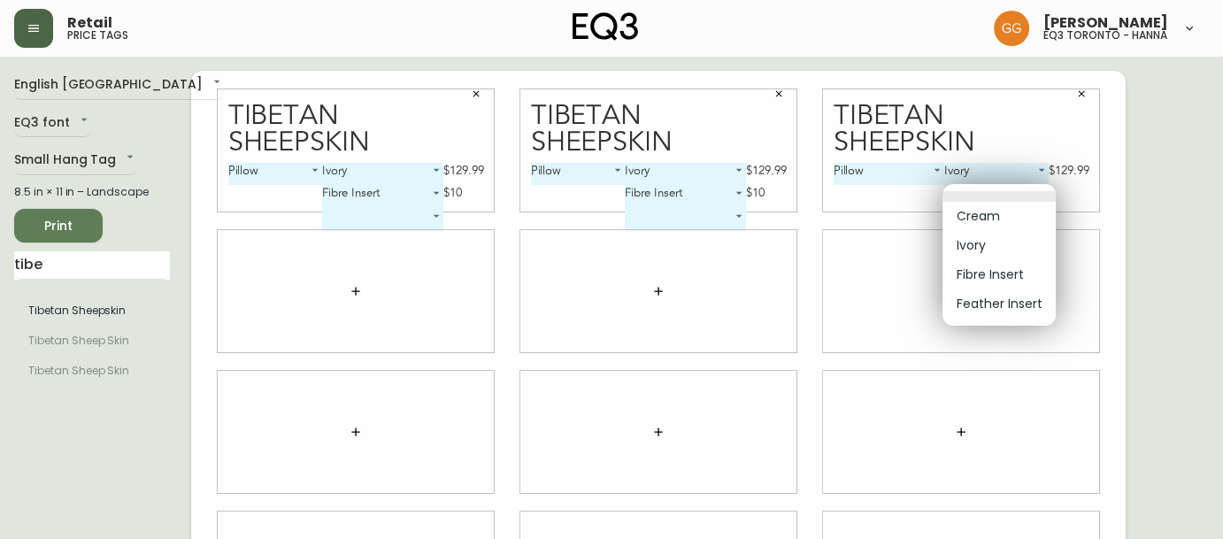
click at [1021, 280] on li "Fibre Insert" at bounding box center [998, 274] width 113 height 29
type input "2"
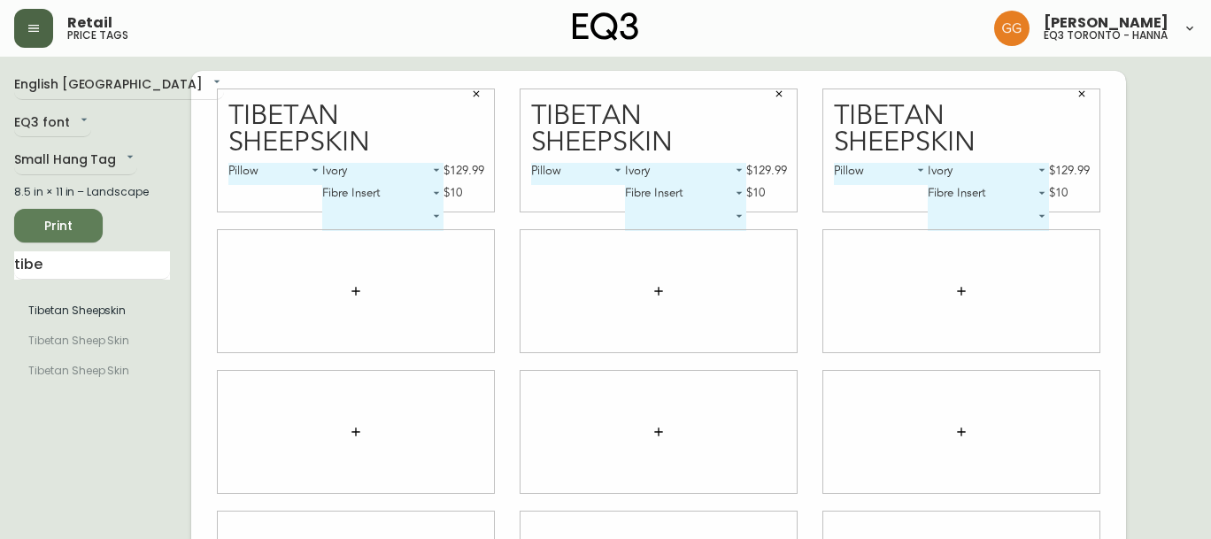
click at [865, 297] on div at bounding box center [961, 291] width 276 height 122
click at [373, 219] on body "Retail price tags [PERSON_NAME] eq3 [GEOGRAPHIC_DATA] - [PERSON_NAME] English C…" at bounding box center [605, 396] width 1211 height 793
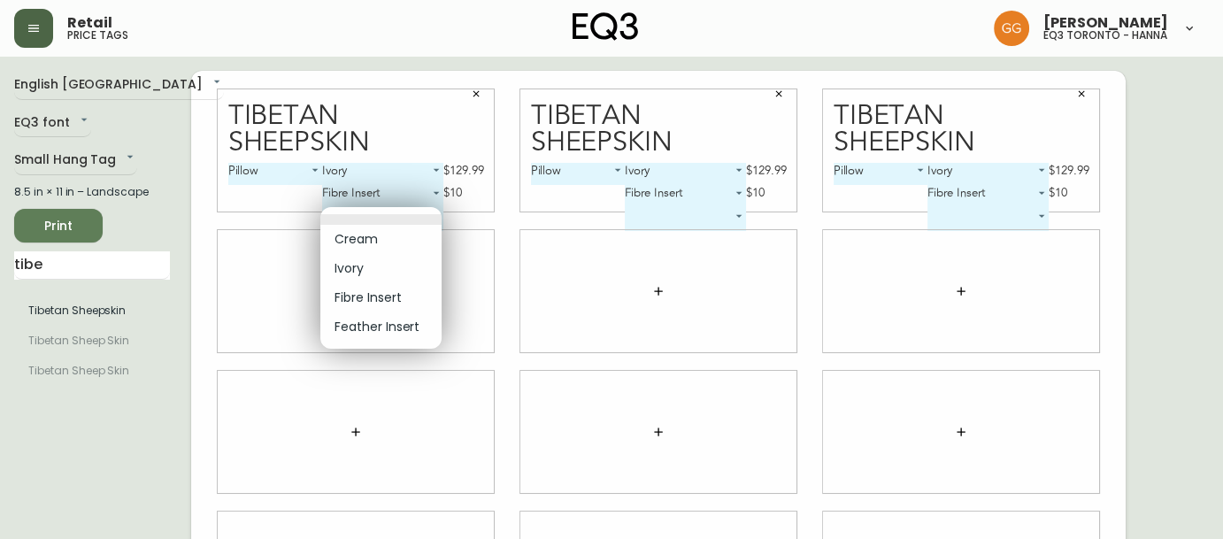
click at [496, 304] on div at bounding box center [611, 269] width 1223 height 539
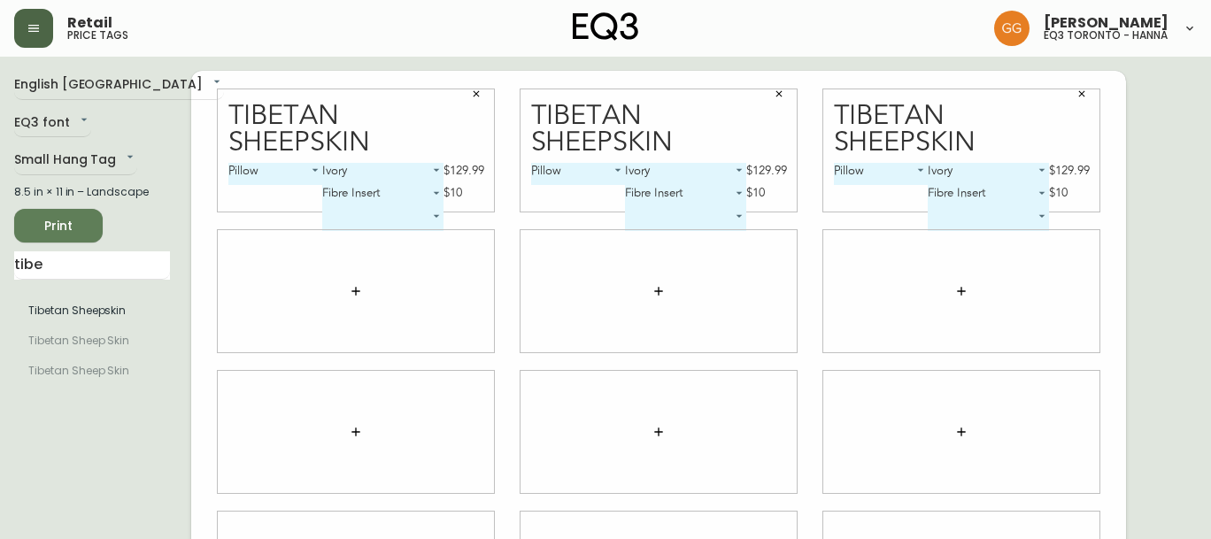
click at [52, 226] on span "Print" at bounding box center [58, 226] width 60 height 22
